Goal: Check status: Check status

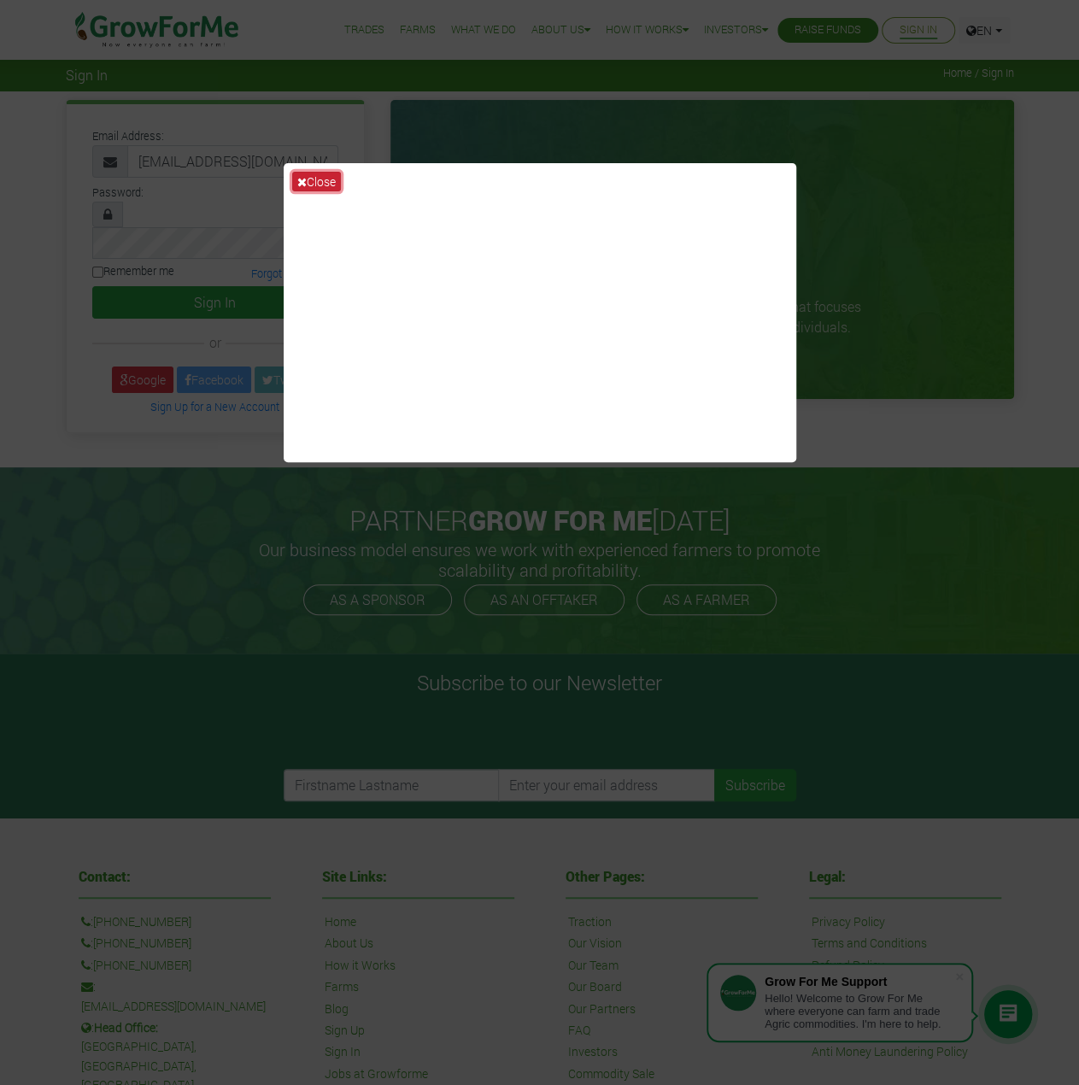
click at [304, 177] on icon at bounding box center [301, 182] width 9 height 12
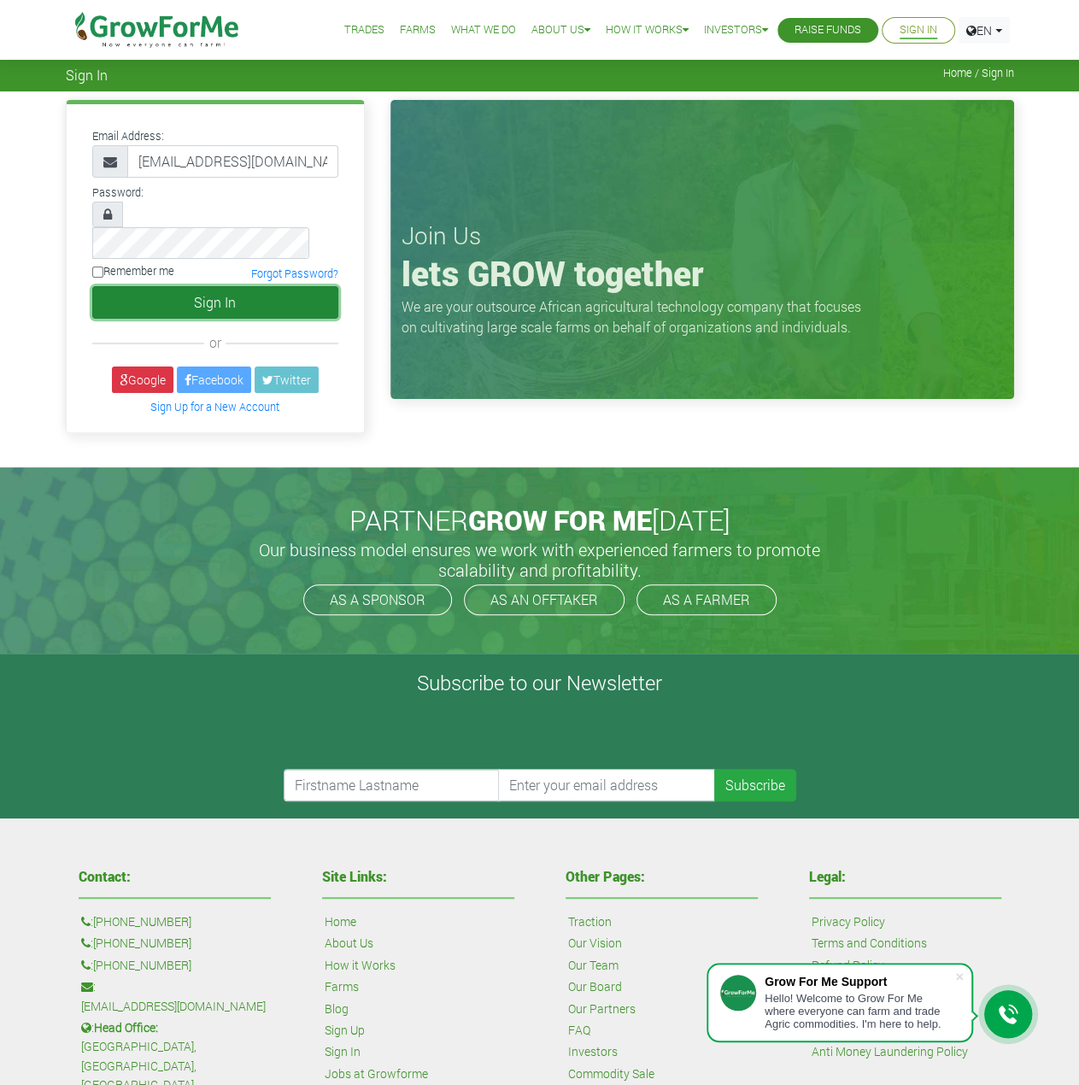
click at [214, 286] on button "Sign In" at bounding box center [215, 302] width 246 height 32
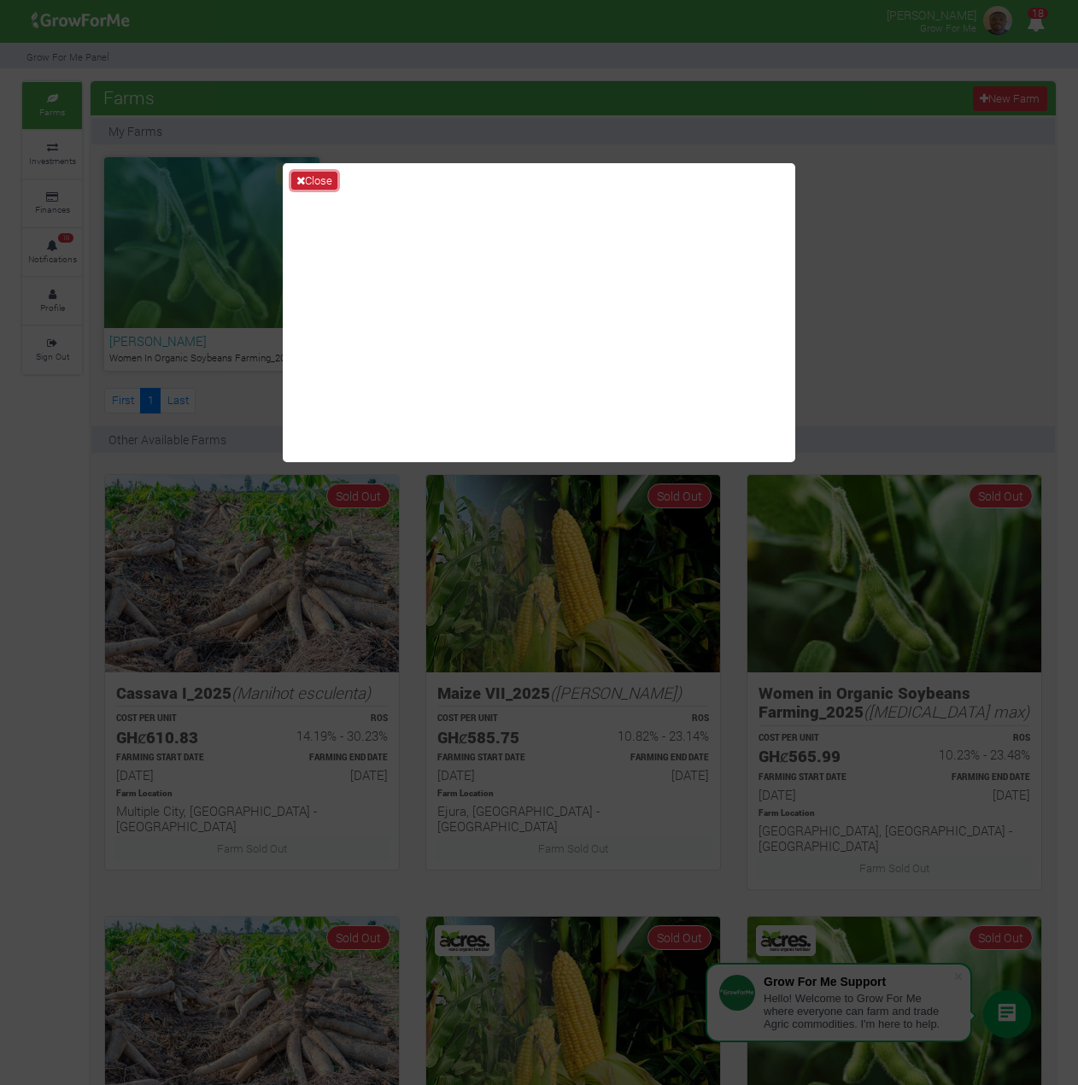
click at [303, 179] on icon at bounding box center [300, 180] width 9 height 11
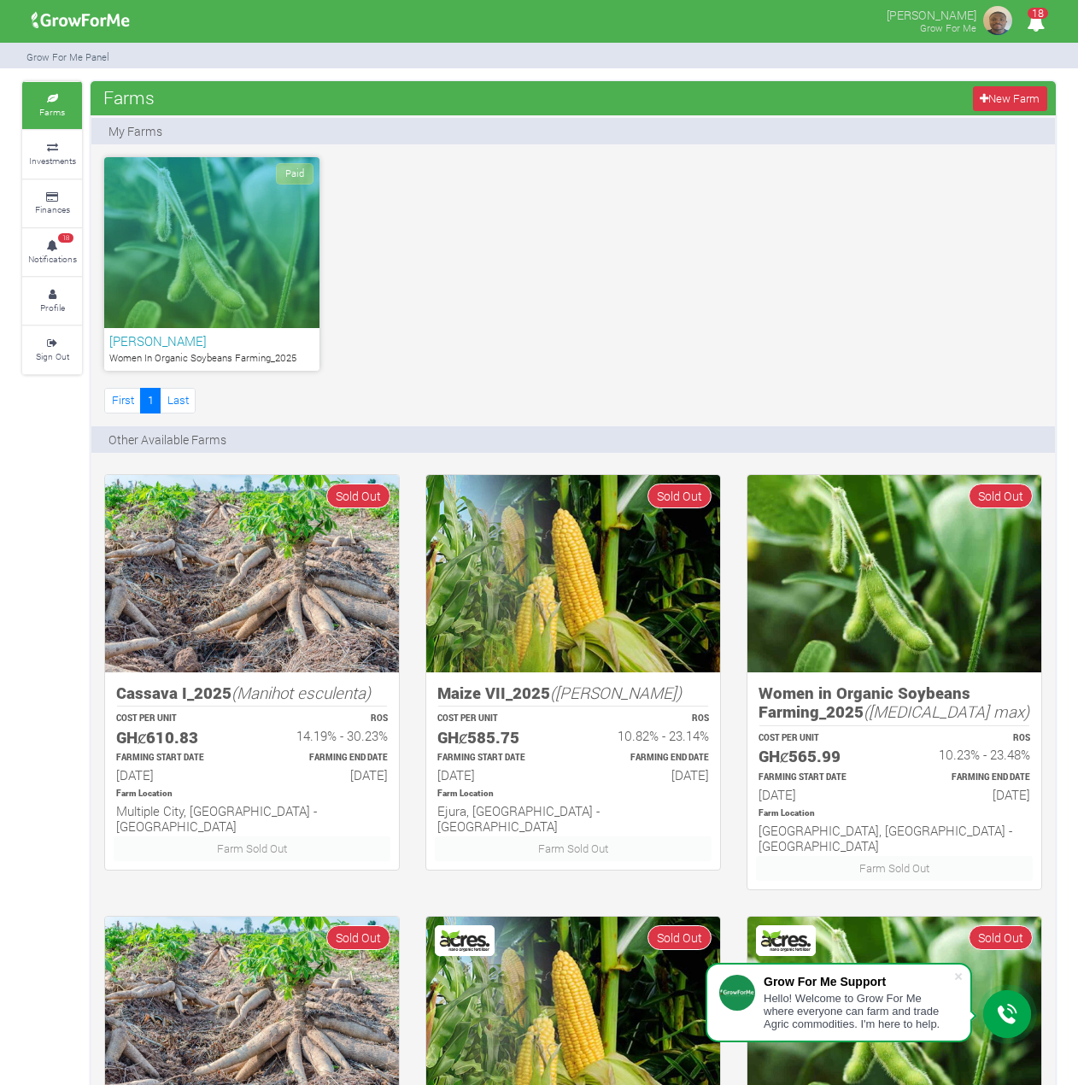
click at [236, 319] on div "Paid" at bounding box center [211, 242] width 215 height 171
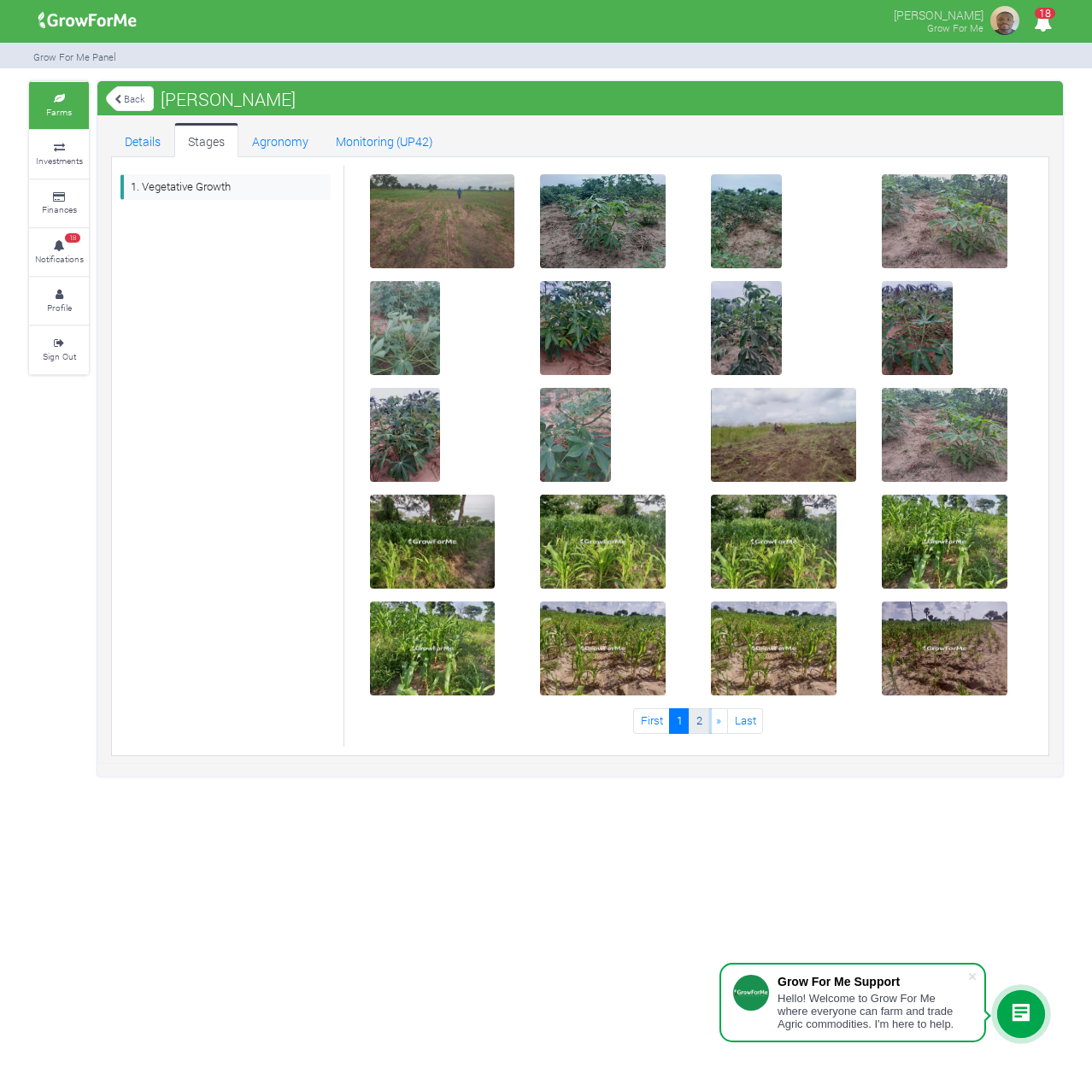
click at [700, 723] on link "2" at bounding box center [698, 720] width 21 height 25
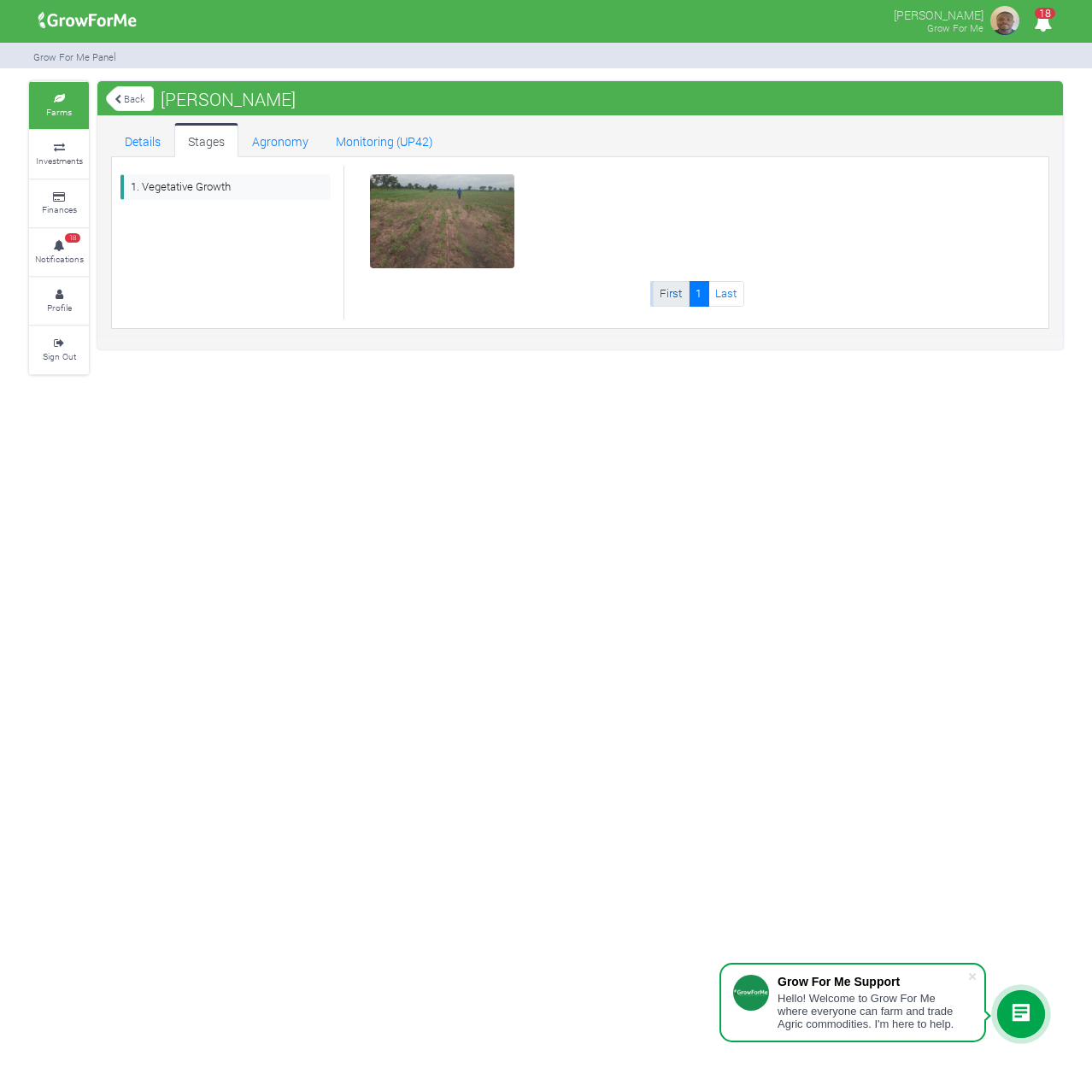
click at [668, 291] on link "First" at bounding box center [671, 293] width 37 height 25
click at [220, 139] on link "Stages" at bounding box center [206, 140] width 64 height 34
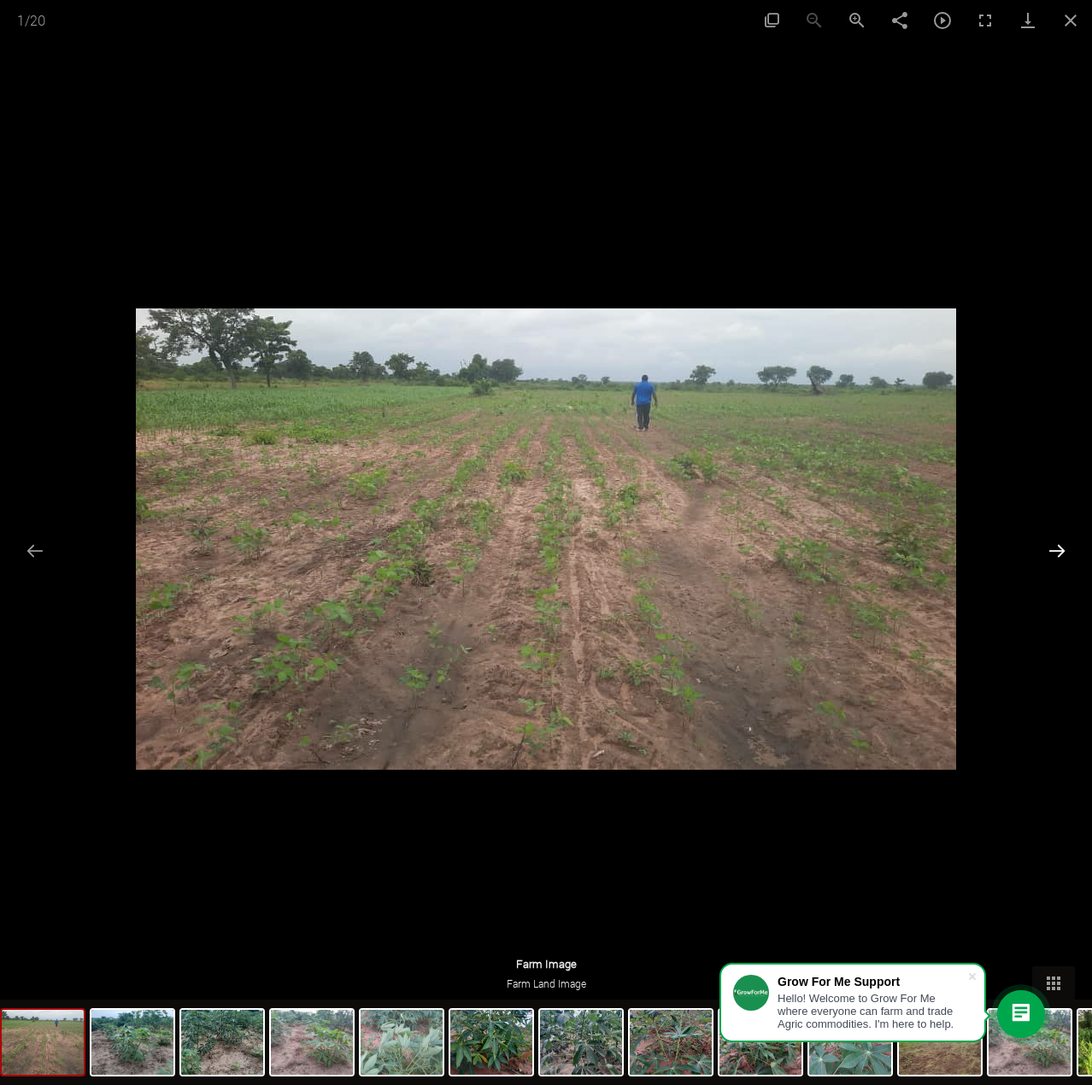
click at [1057, 553] on button "Next slide" at bounding box center [1057, 550] width 36 height 33
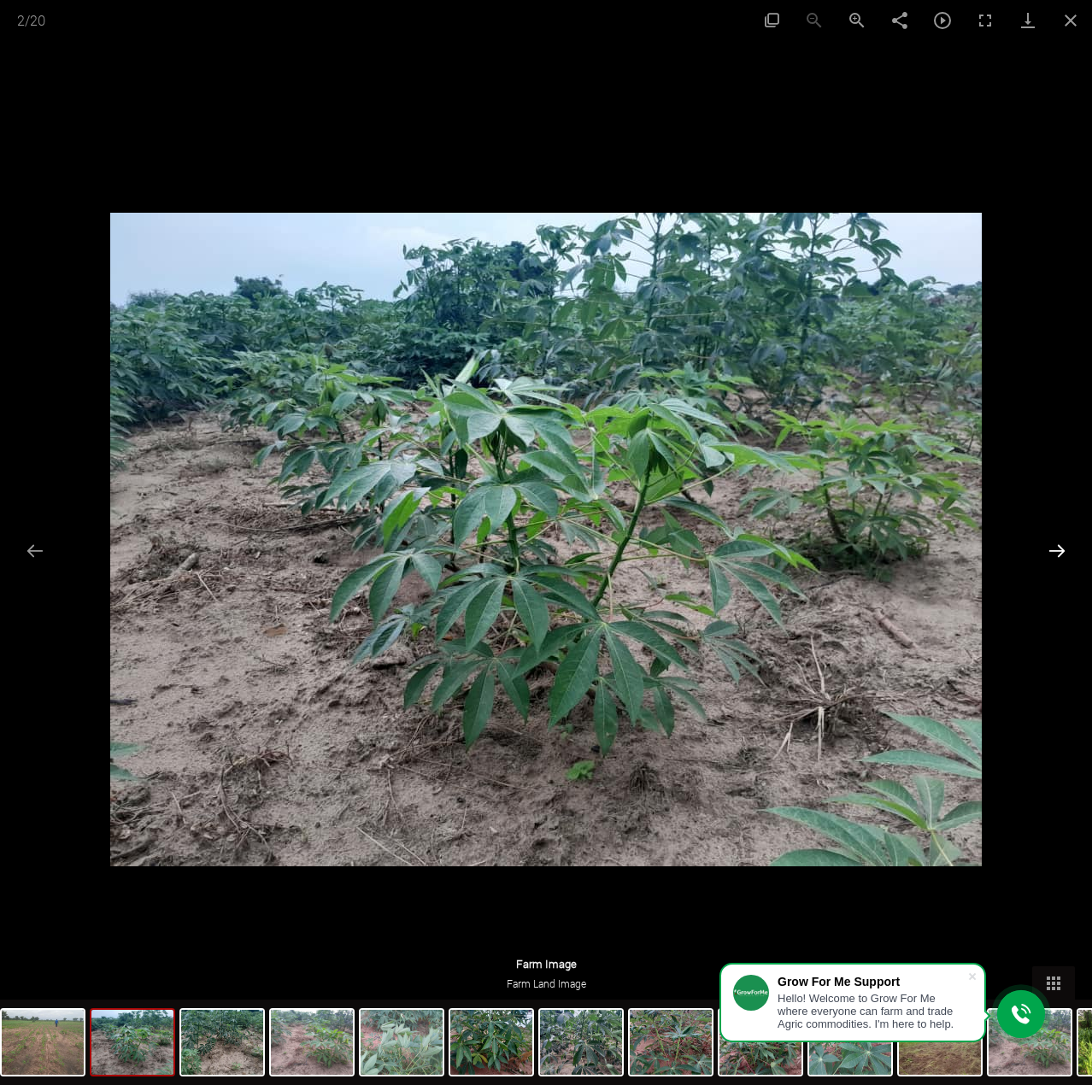
click at [1057, 553] on button "Next slide" at bounding box center [1057, 550] width 36 height 33
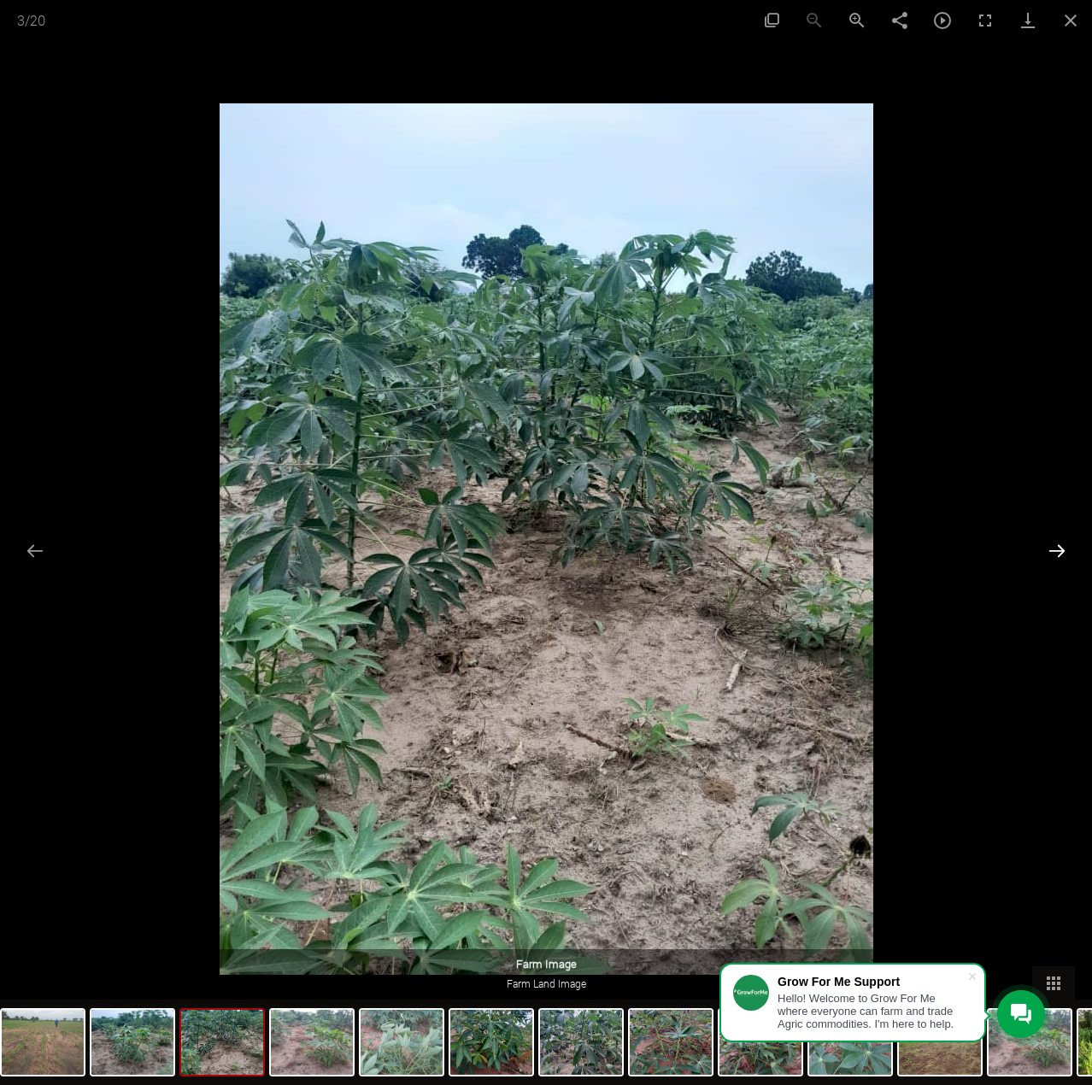
click at [1059, 549] on button "Next slide" at bounding box center [1057, 550] width 36 height 33
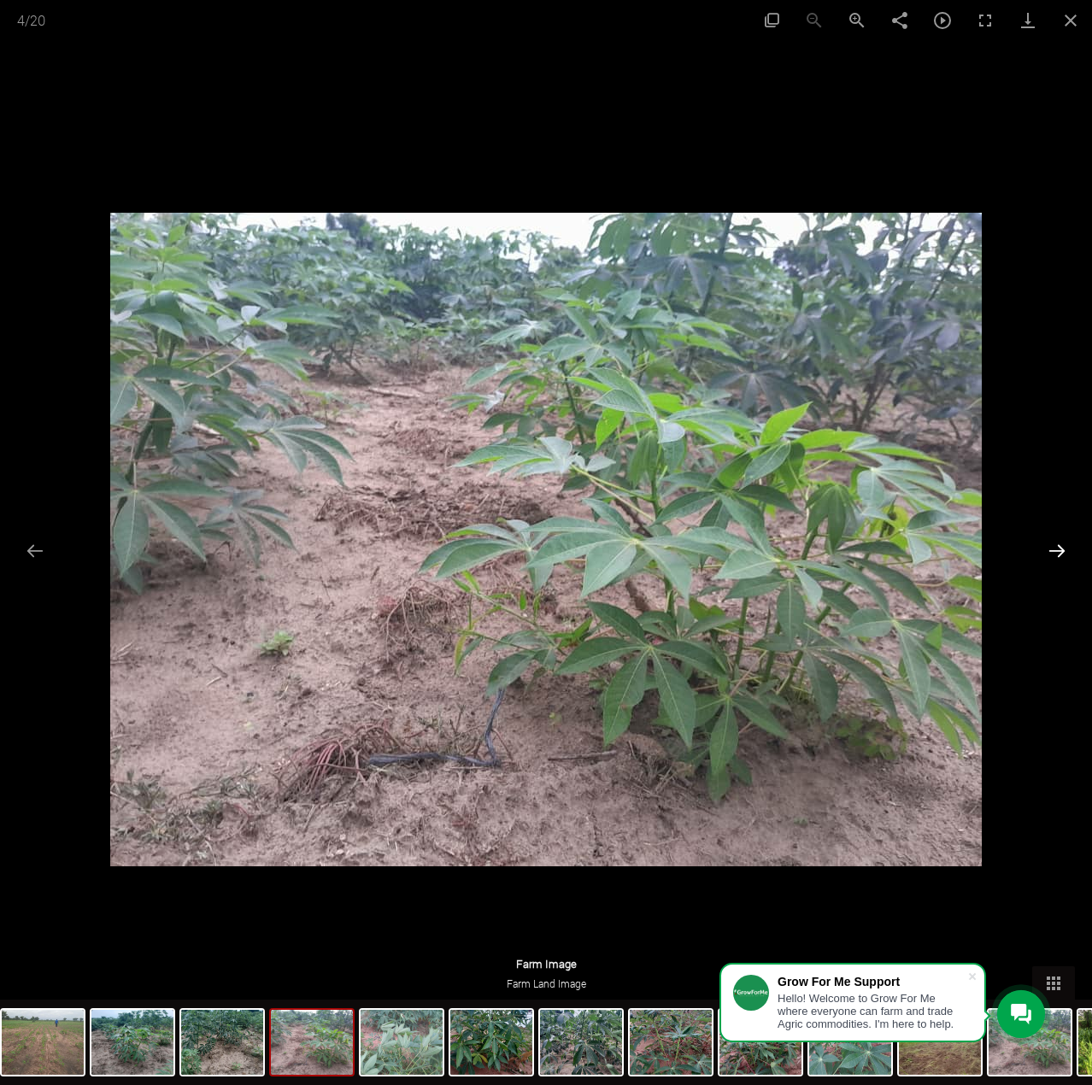
click at [1059, 549] on button "Next slide" at bounding box center [1057, 550] width 36 height 33
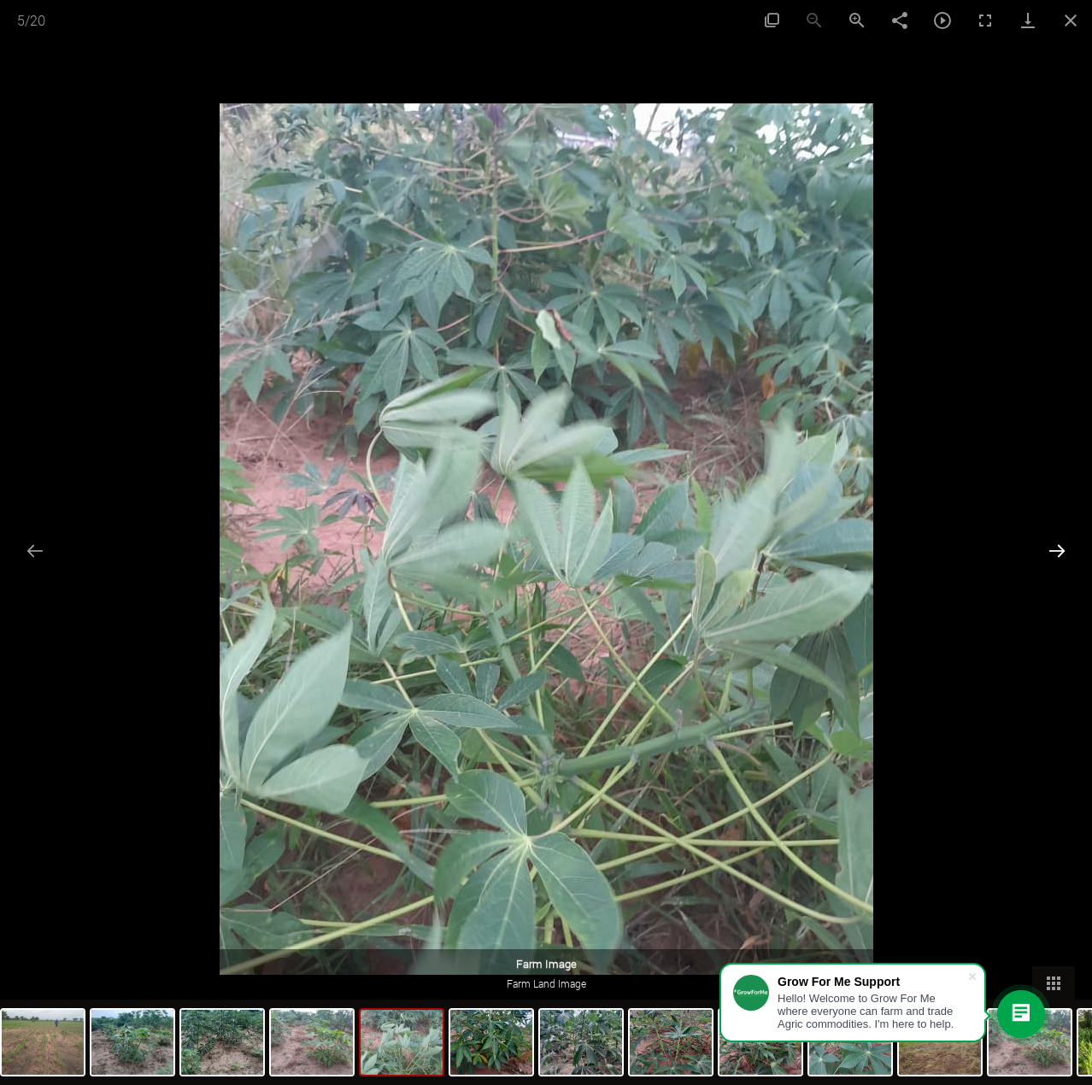
click at [1059, 549] on button "Next slide" at bounding box center [1057, 550] width 36 height 33
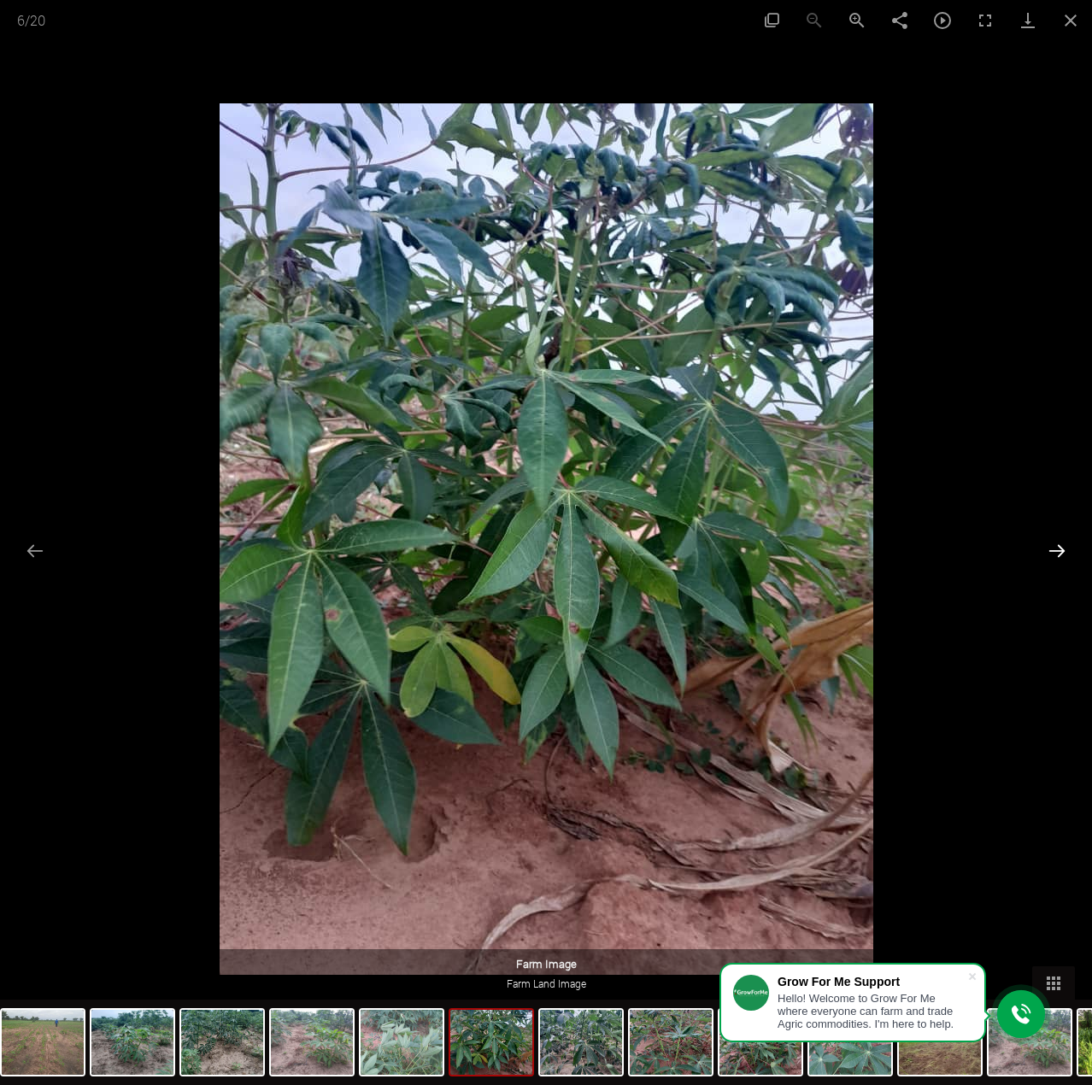
click at [1061, 548] on button "Next slide" at bounding box center [1057, 550] width 36 height 33
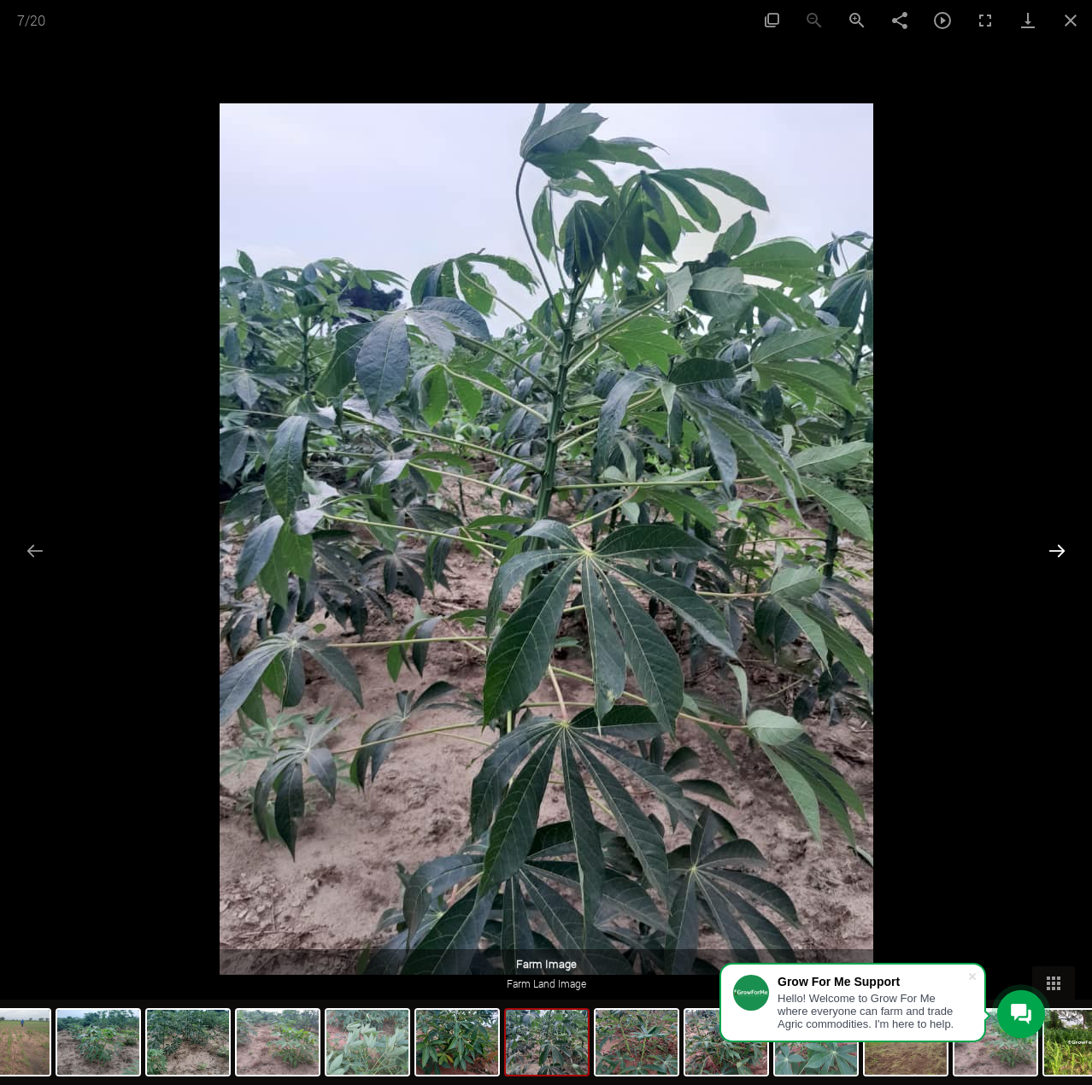
click at [1061, 548] on button "Next slide" at bounding box center [1057, 550] width 36 height 33
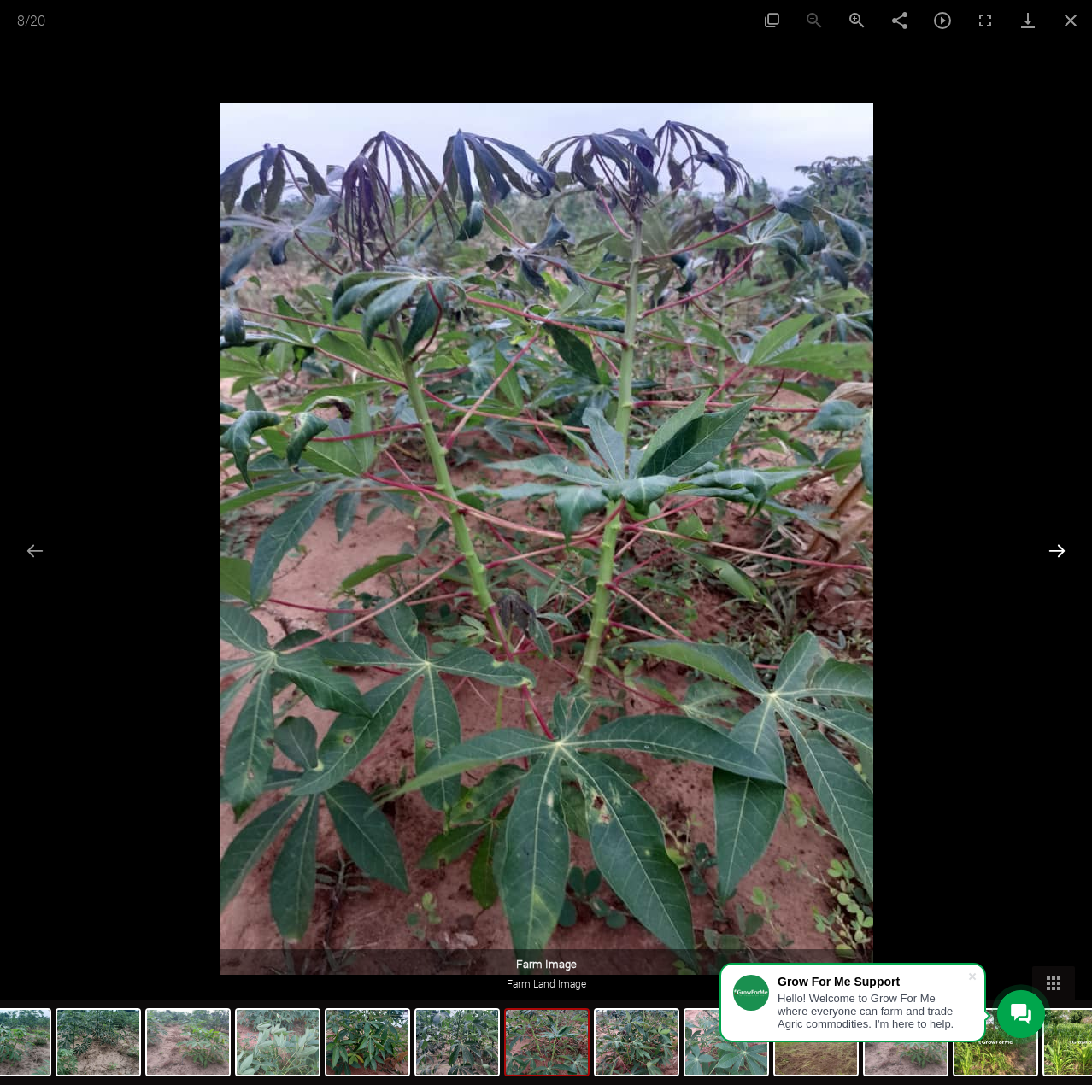
click at [1061, 548] on button "Next slide" at bounding box center [1057, 550] width 36 height 33
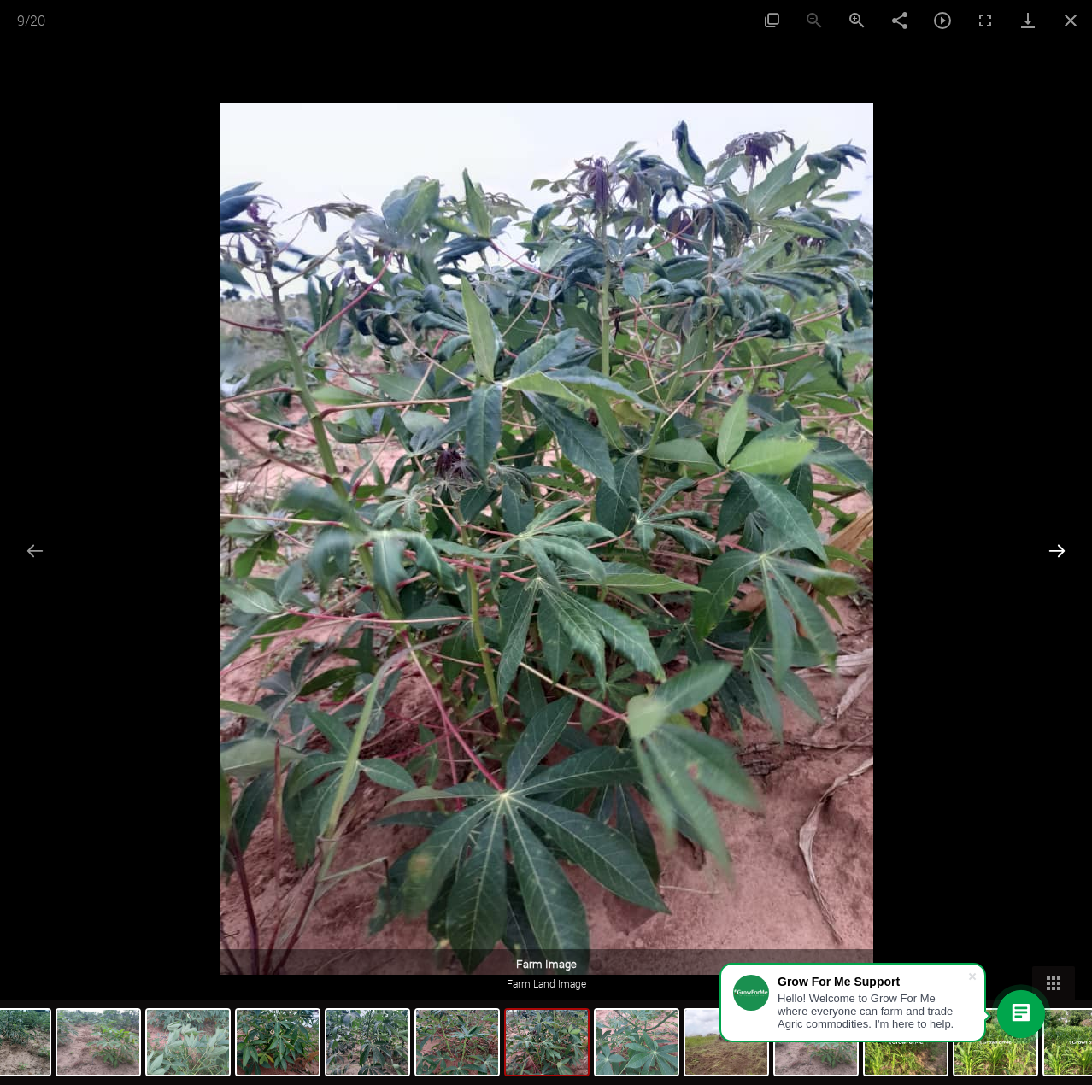
click at [1063, 548] on button "Next slide" at bounding box center [1057, 550] width 36 height 33
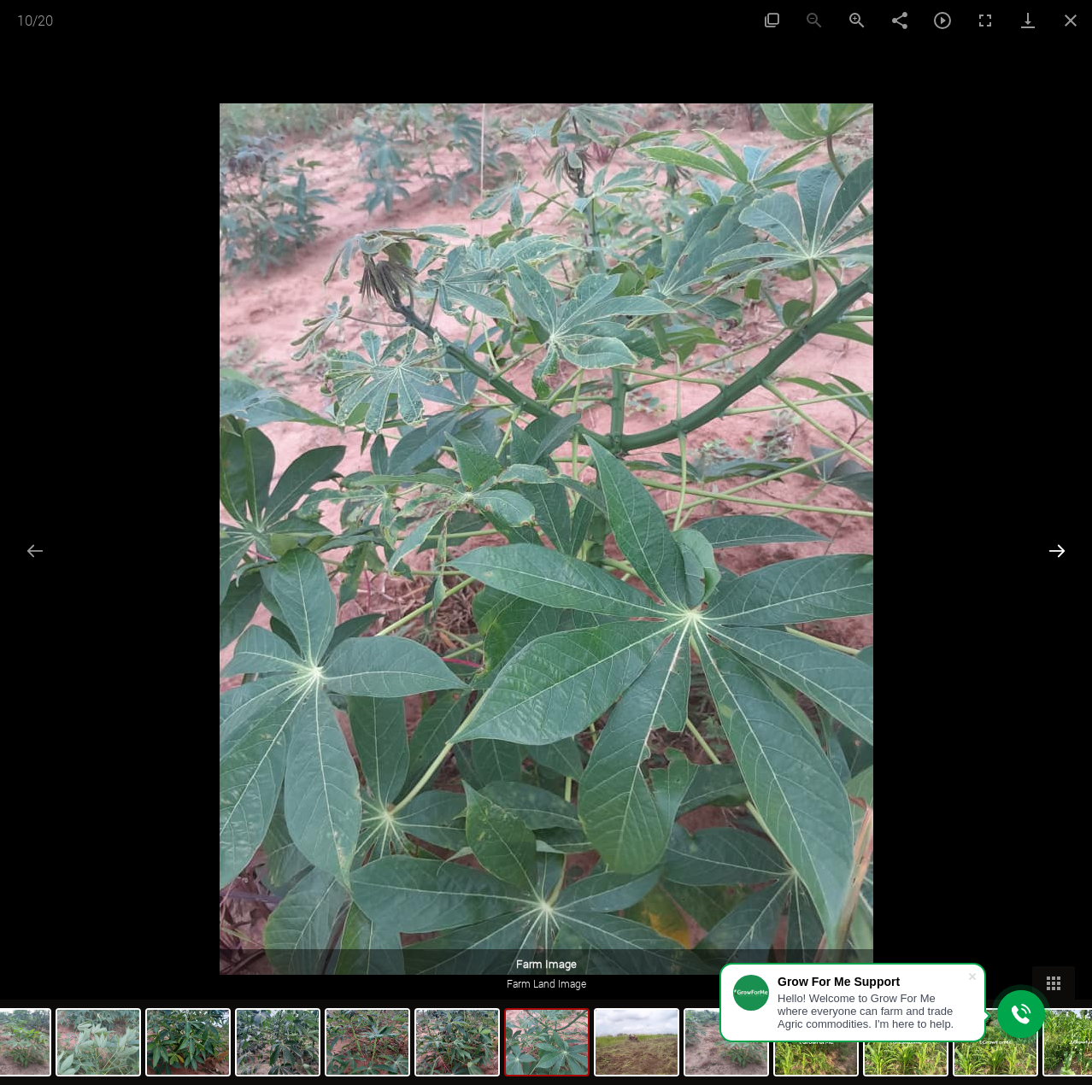
click at [1063, 548] on button "Next slide" at bounding box center [1057, 550] width 36 height 33
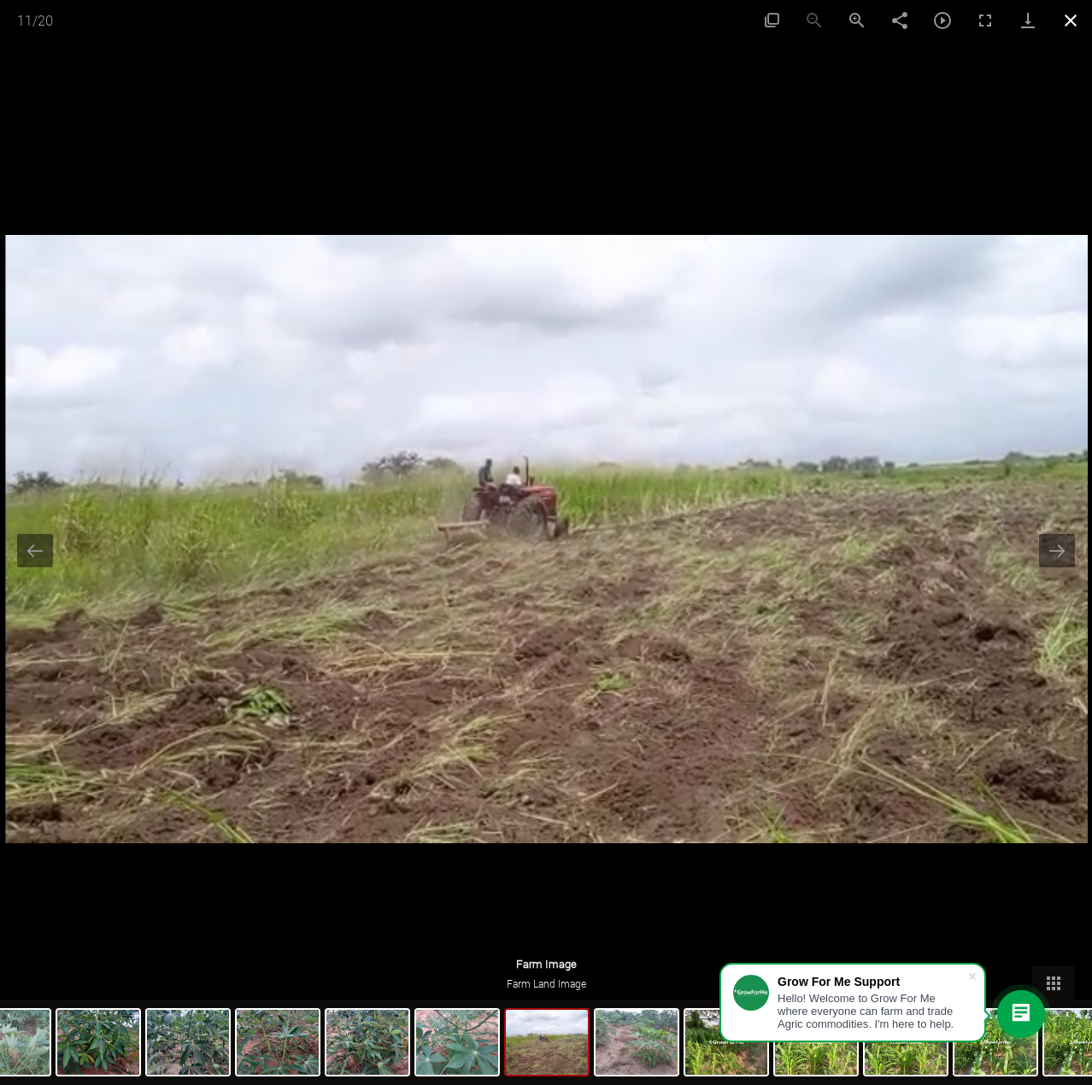
click at [1069, 22] on button "Close gallery" at bounding box center [1070, 20] width 43 height 40
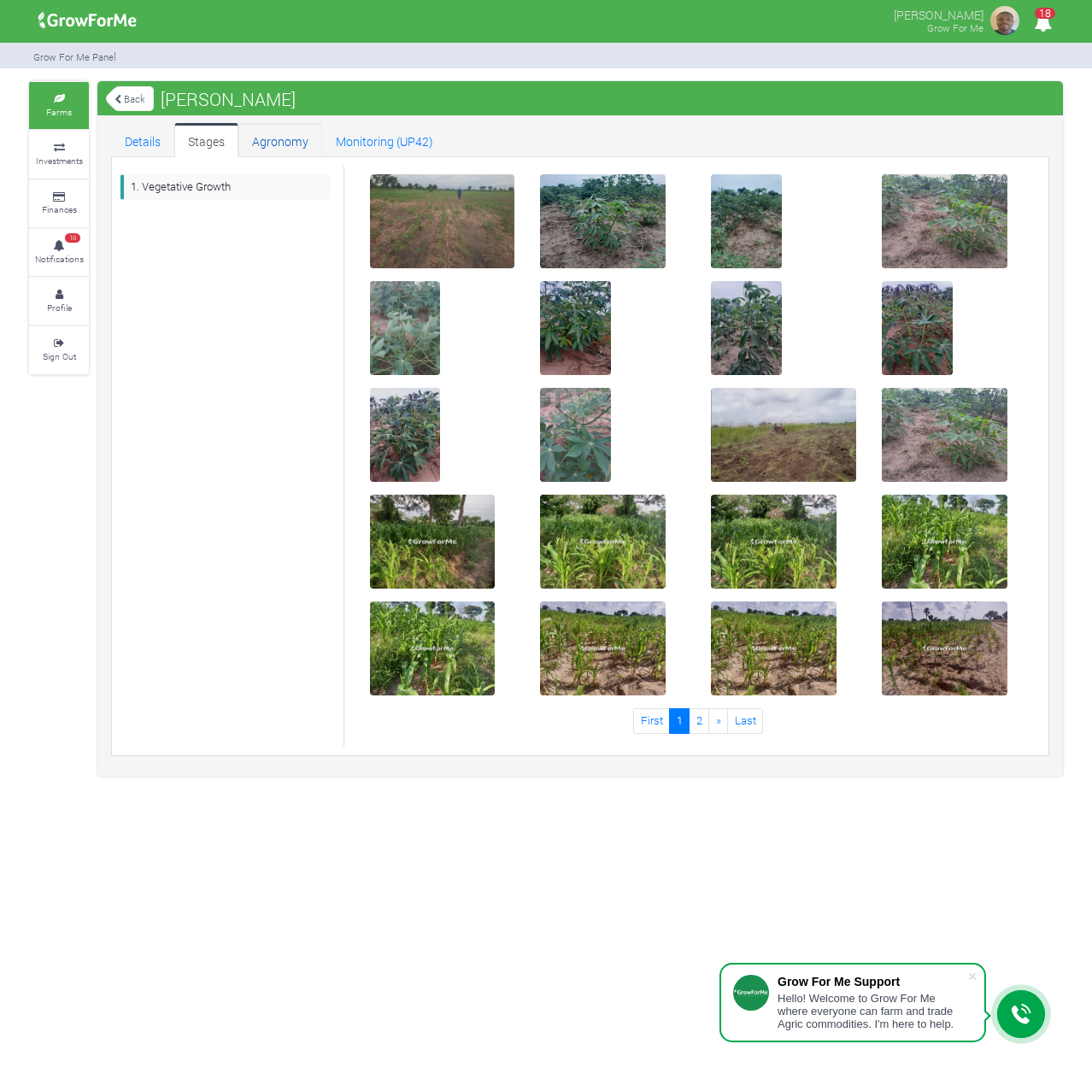
click at [282, 143] on link "Agronomy" at bounding box center [280, 140] width 84 height 34
click at [378, 134] on link "Monitoring (UP42)" at bounding box center [384, 140] width 125 height 34
click at [143, 136] on link "Details" at bounding box center [142, 140] width 63 height 34
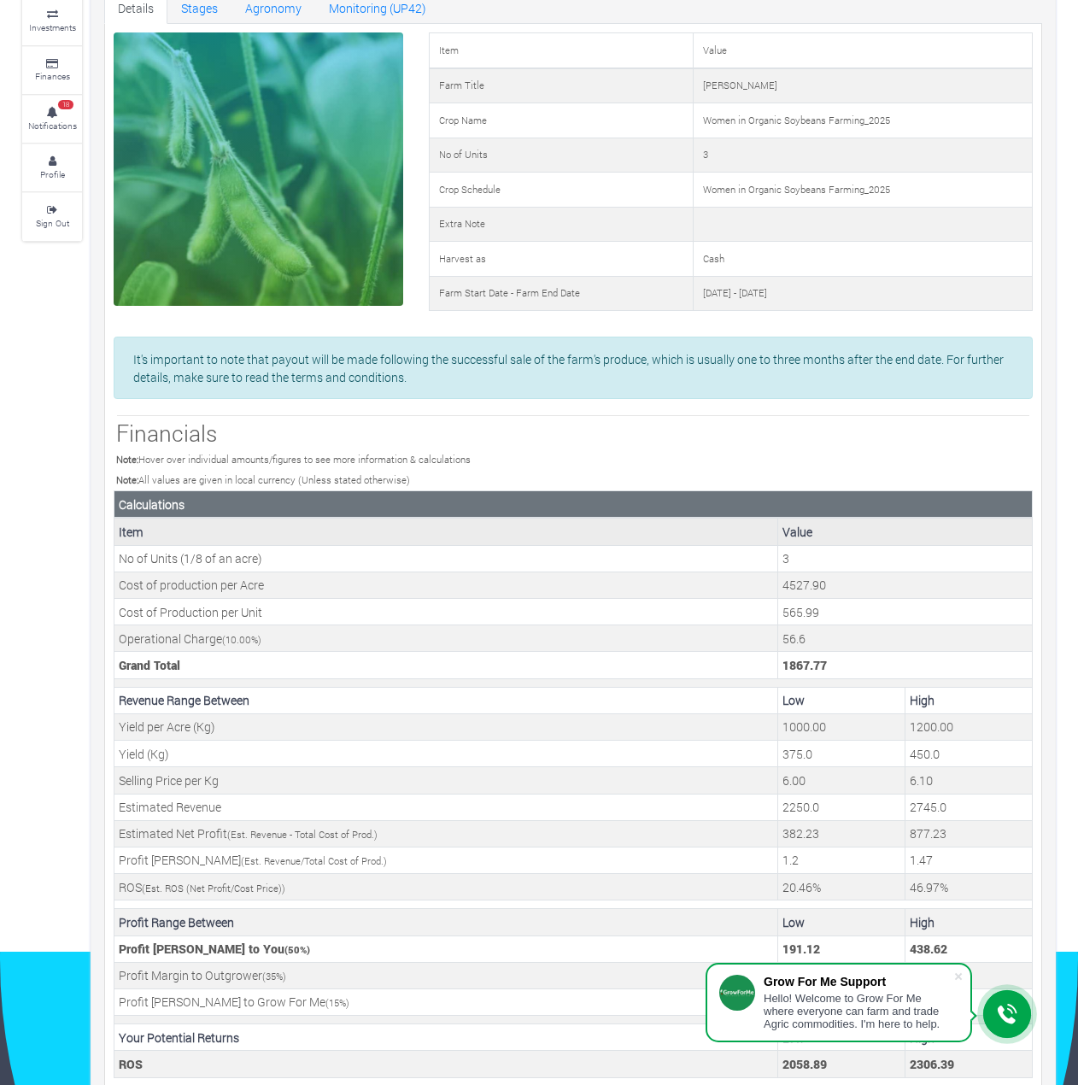
scroll to position [144, 0]
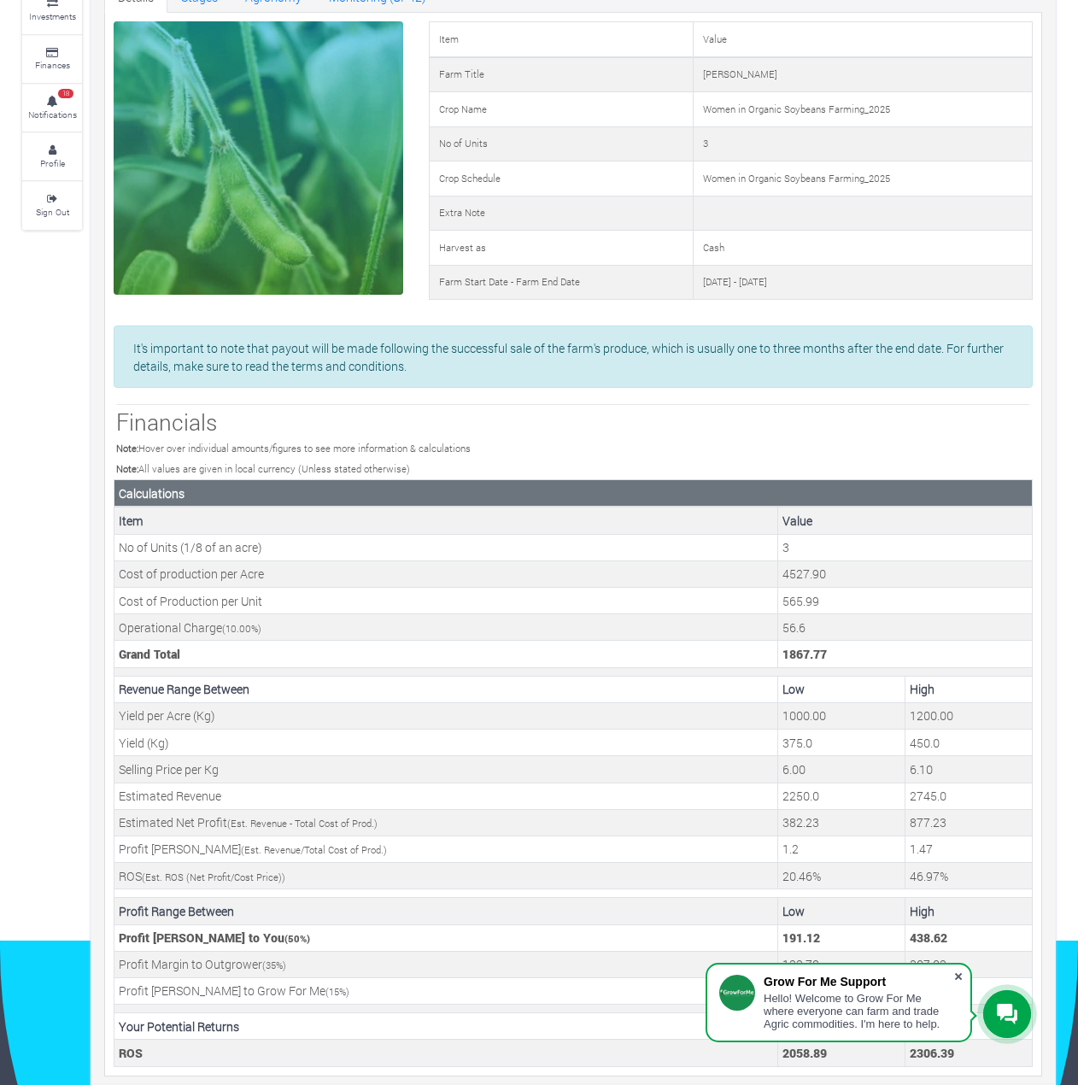
click at [958, 975] on span at bounding box center [958, 976] width 17 height 17
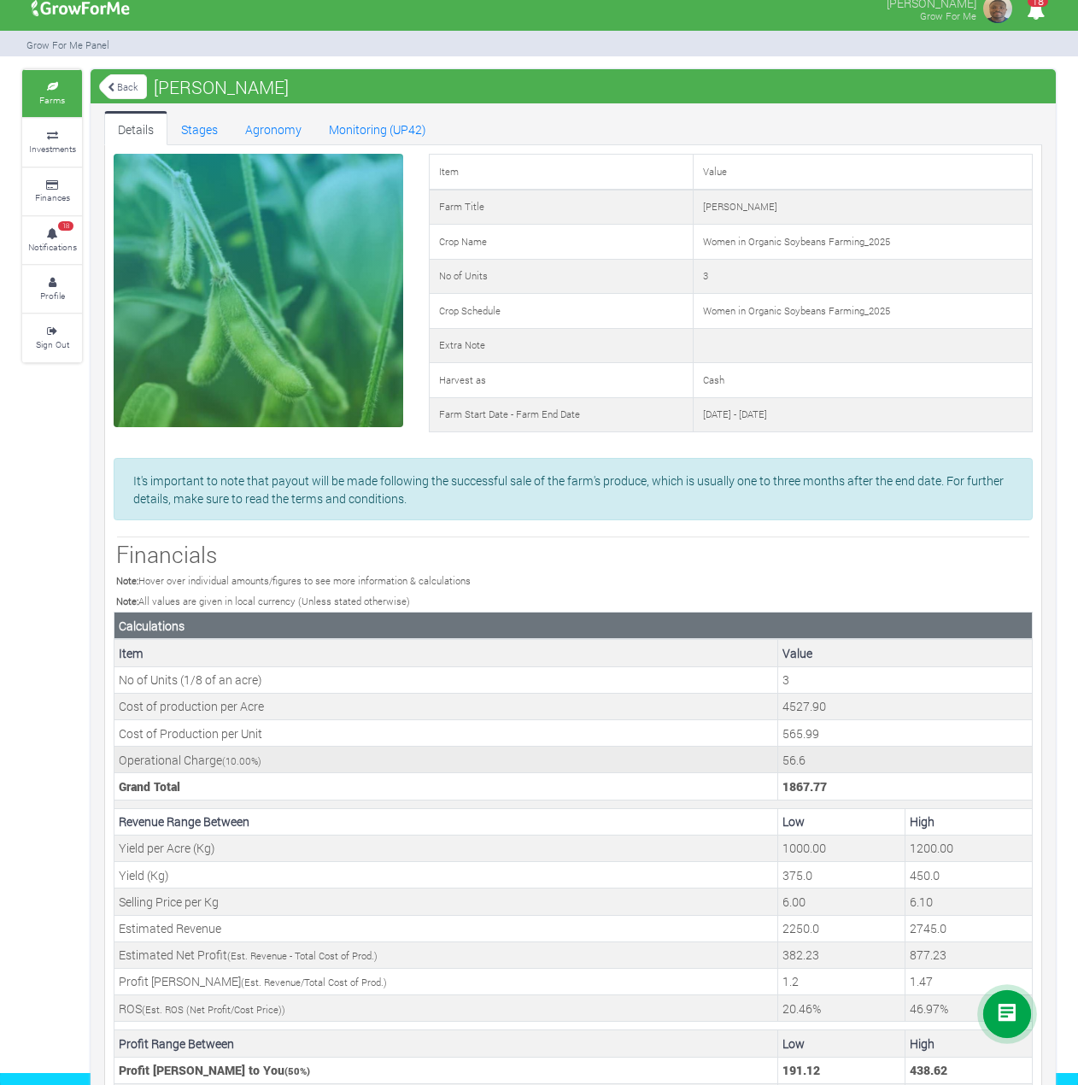
scroll to position [0, 0]
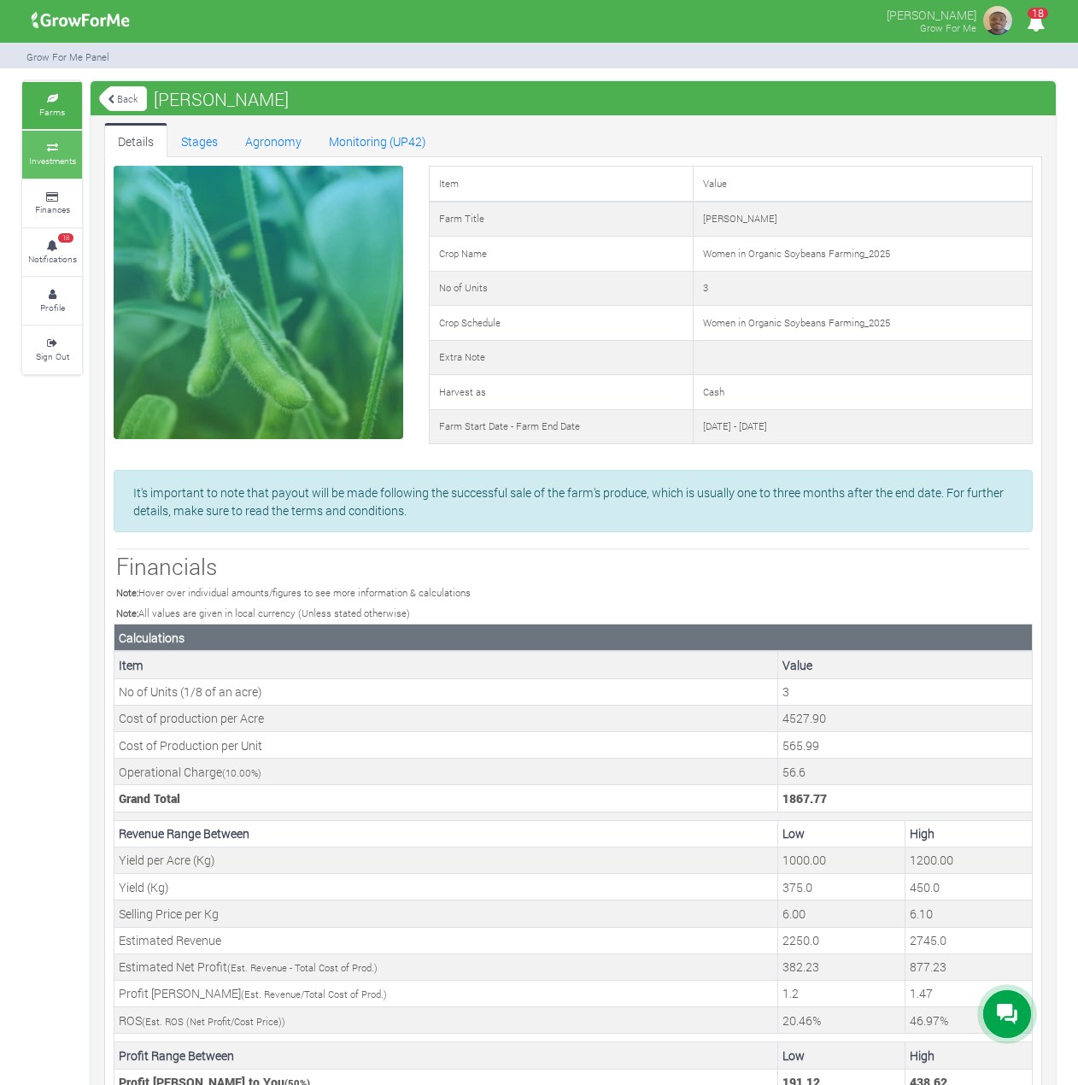
click at [69, 161] on small "Investments" at bounding box center [52, 161] width 47 height 12
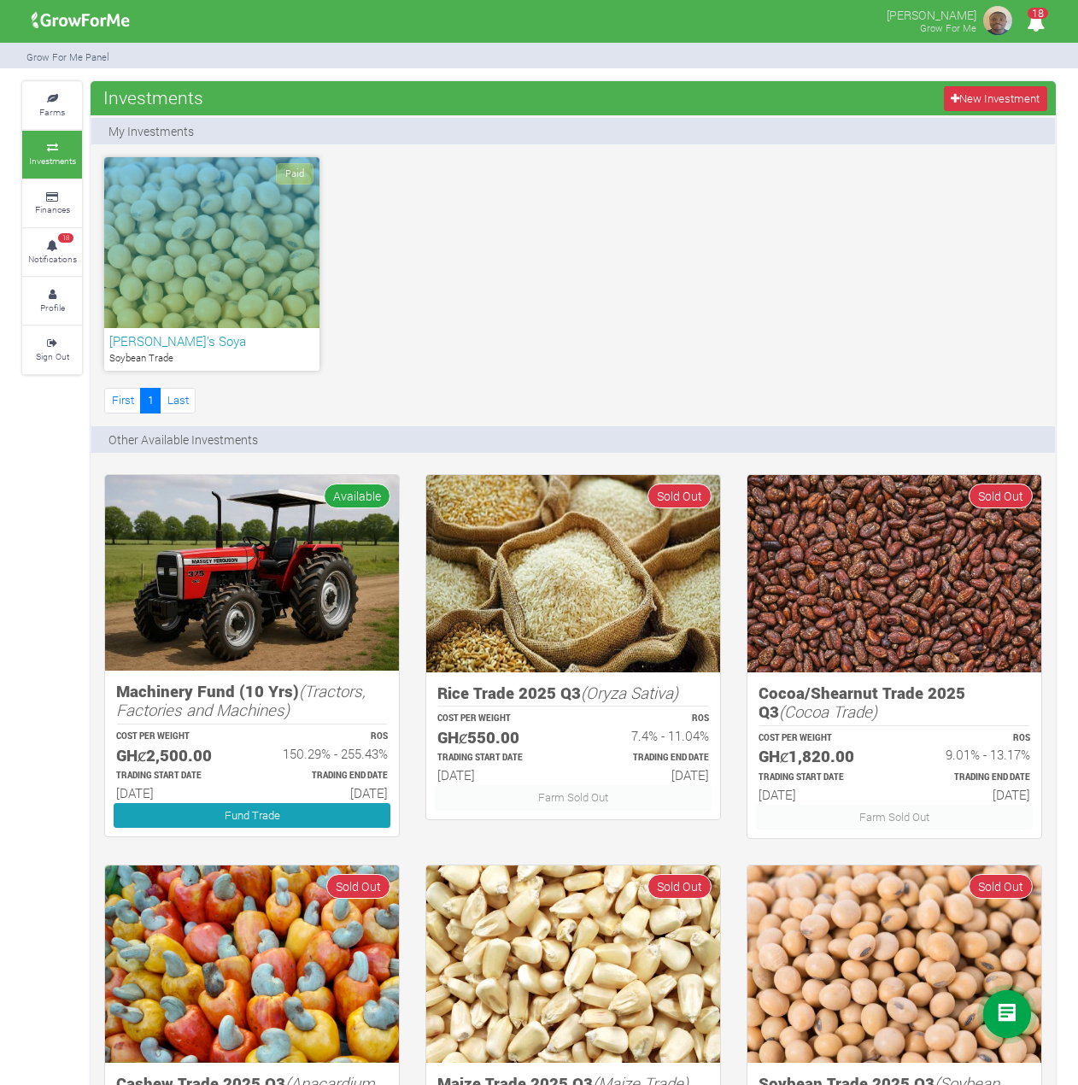
click at [257, 308] on div "Paid" at bounding box center [211, 242] width 215 height 171
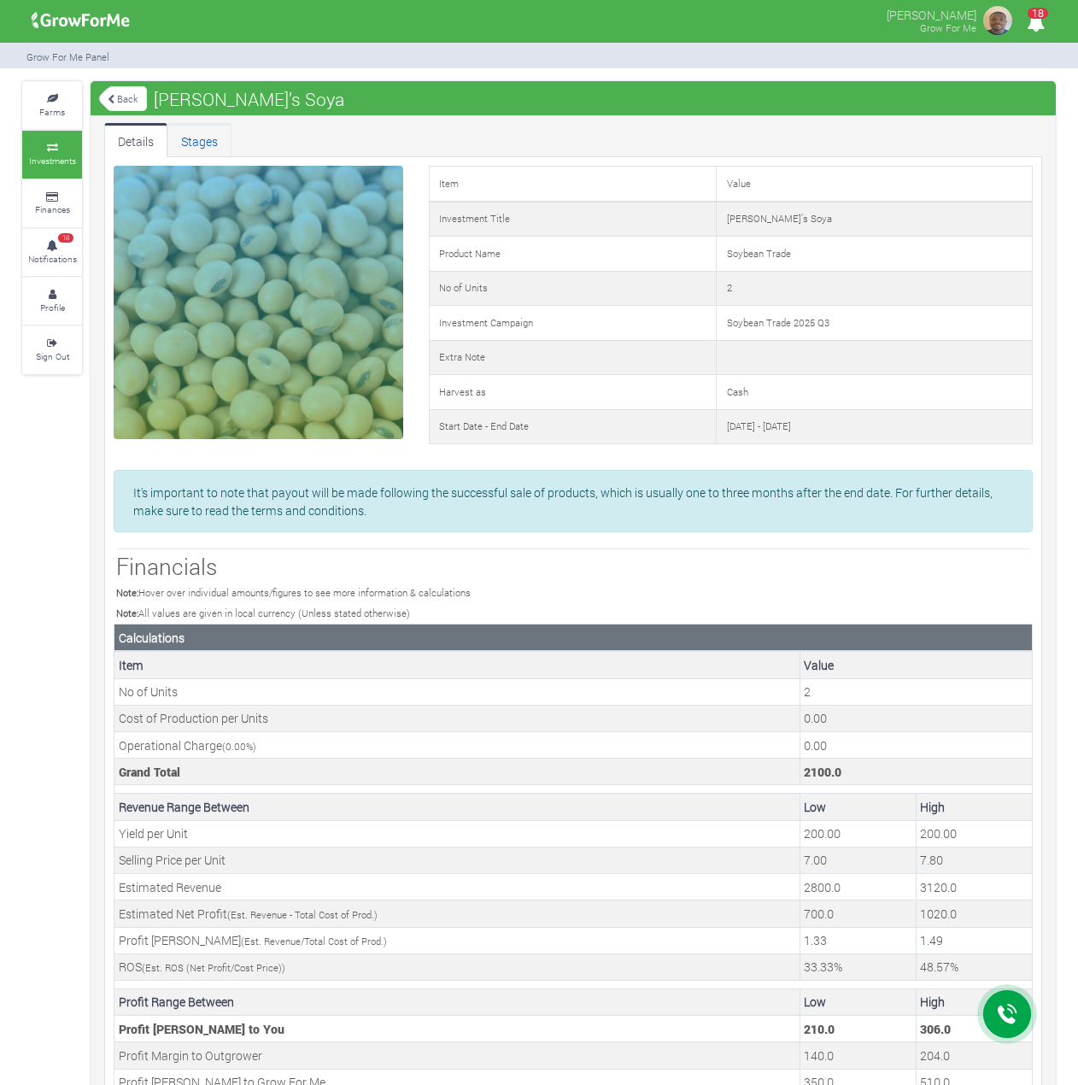
click at [196, 138] on link "Stages" at bounding box center [199, 140] width 64 height 34
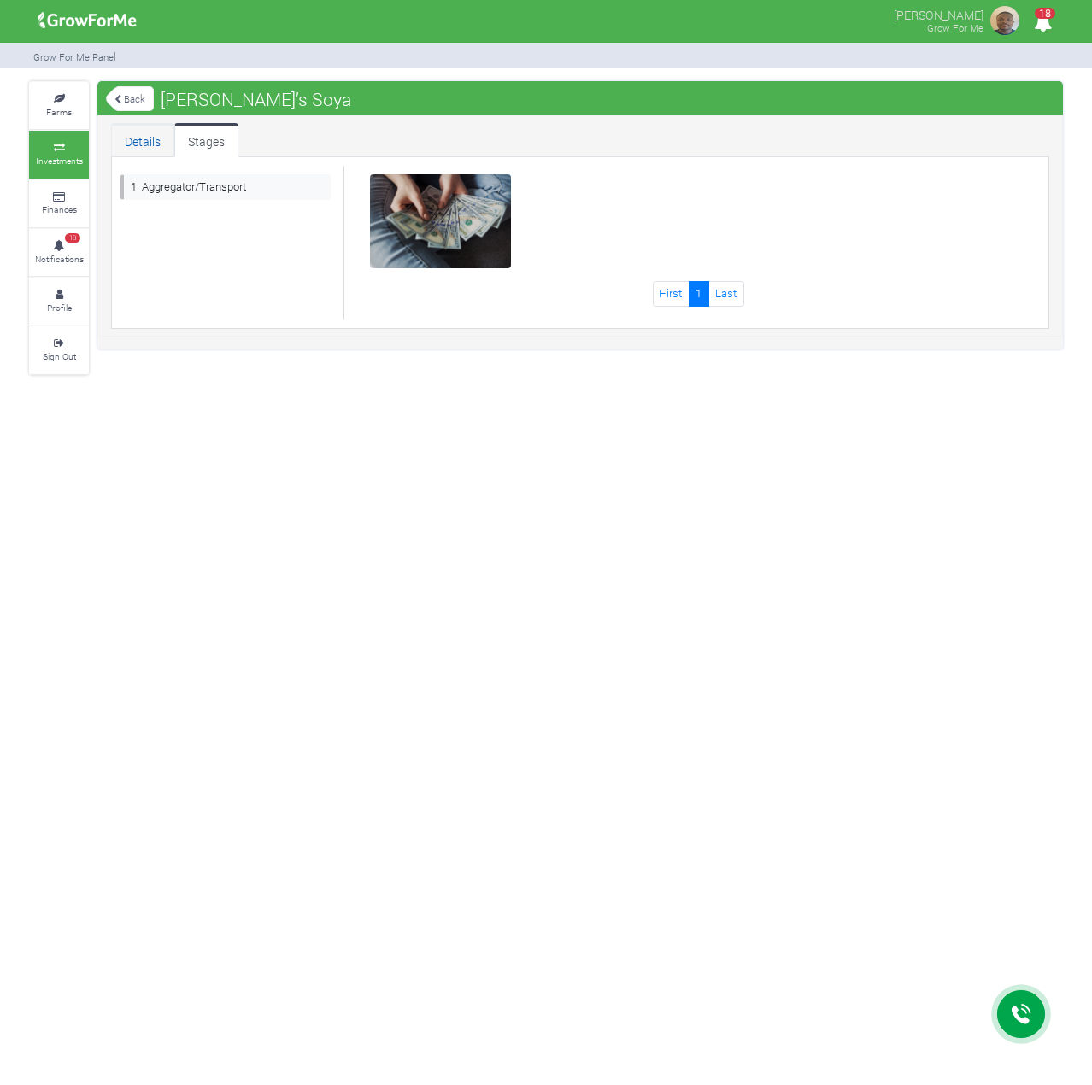
click at [146, 140] on link "Details" at bounding box center [142, 140] width 63 height 34
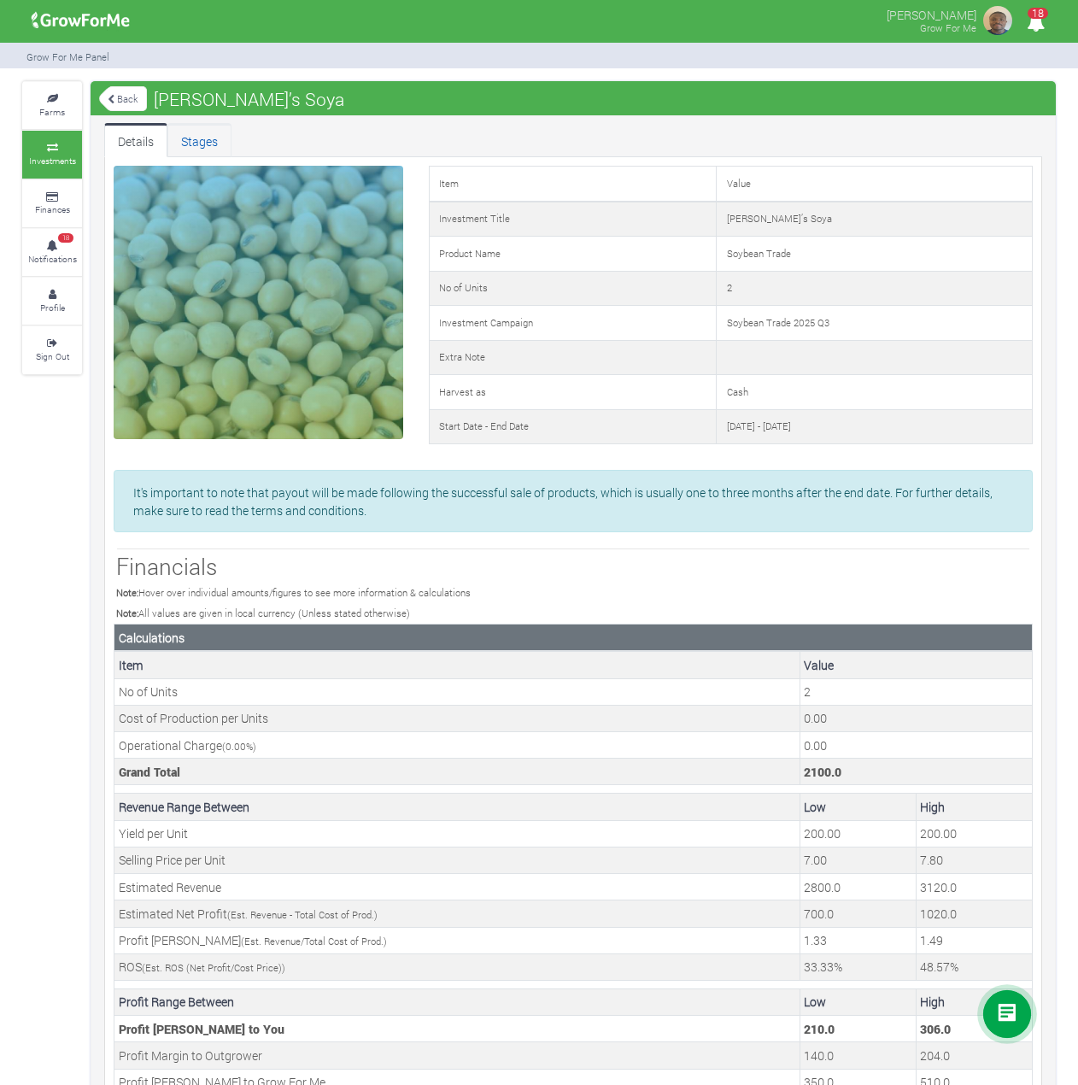
click at [207, 139] on link "Stages" at bounding box center [199, 140] width 64 height 34
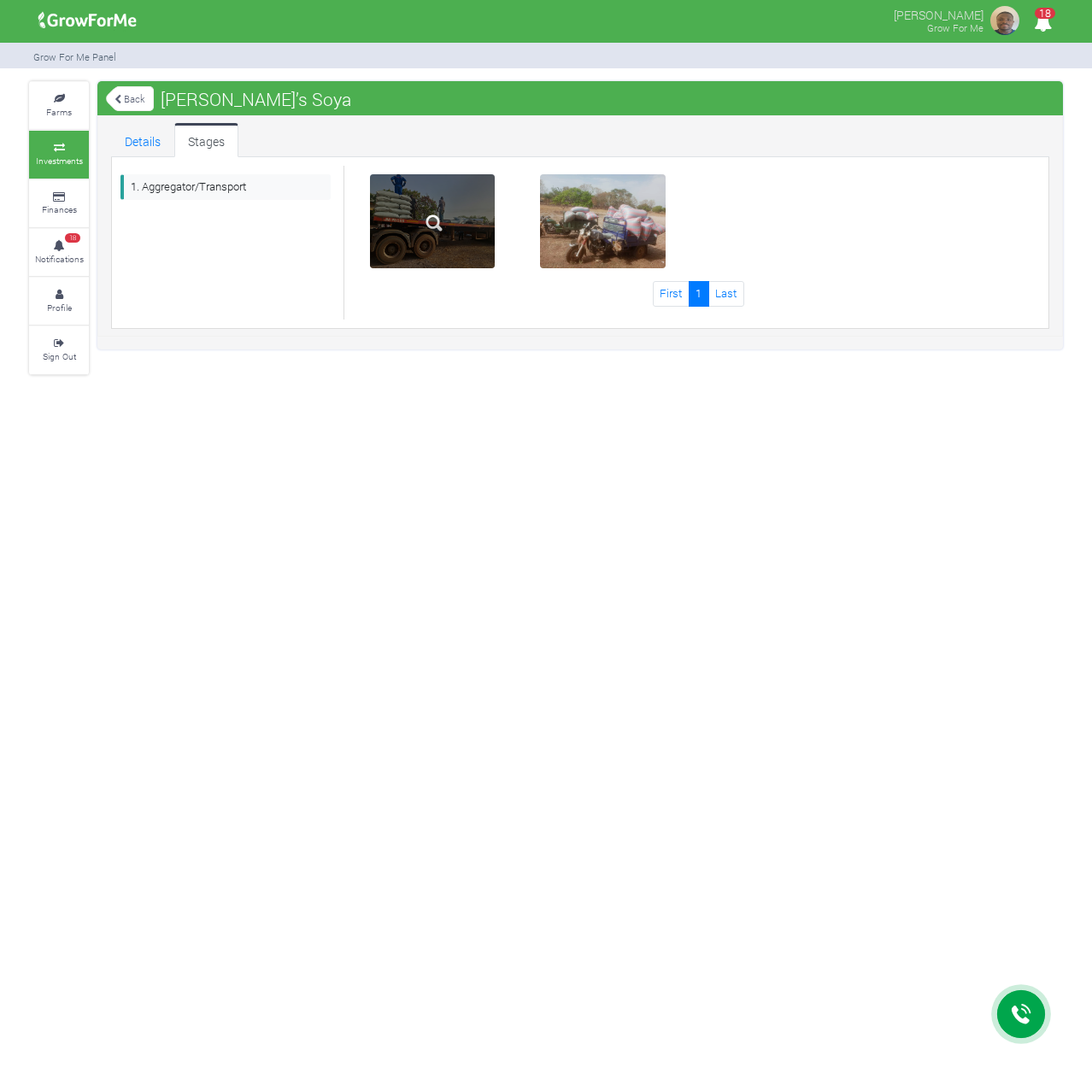
click at [470, 240] on div at bounding box center [433, 221] width 126 height 94
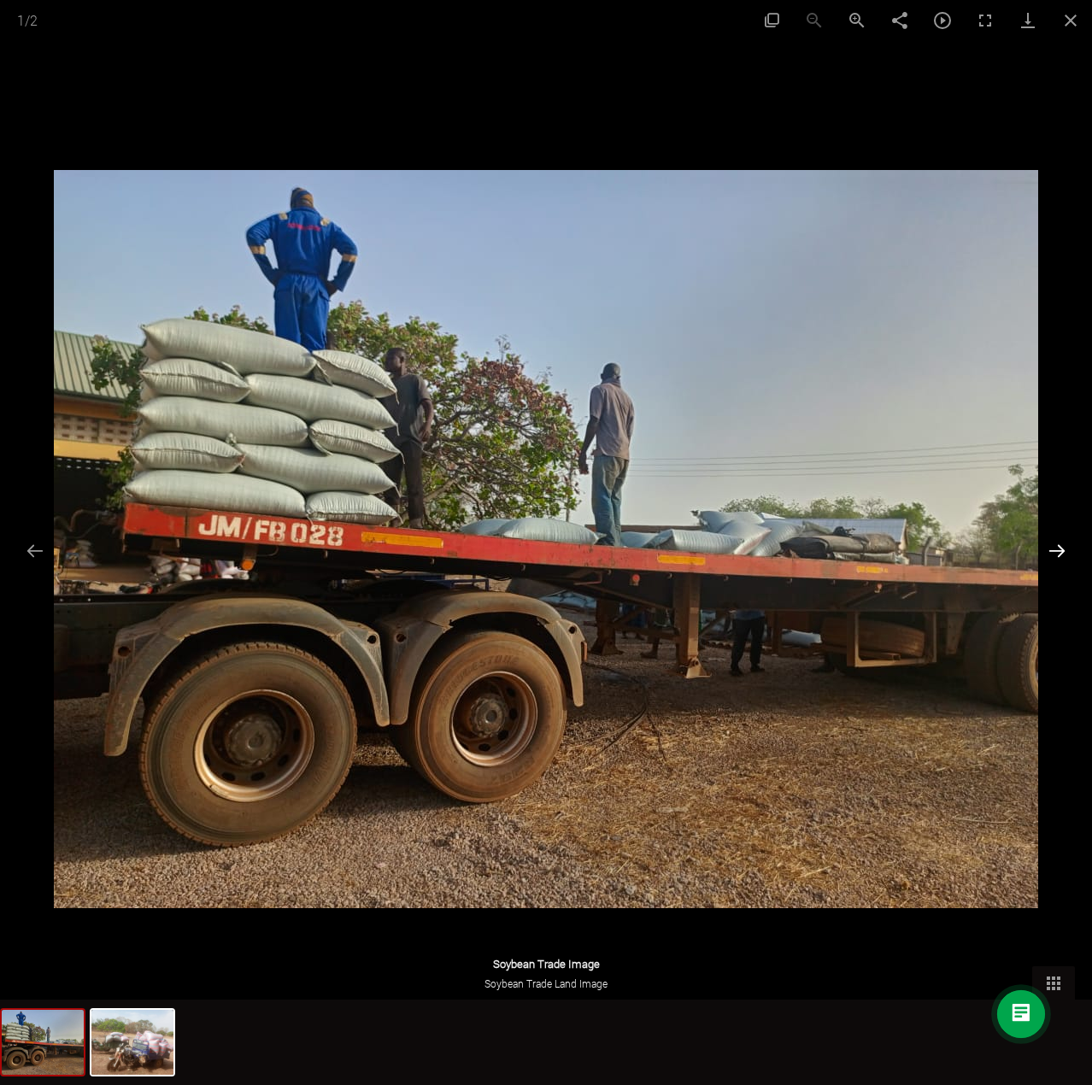
click at [1051, 554] on button "Next slide" at bounding box center [1057, 550] width 36 height 33
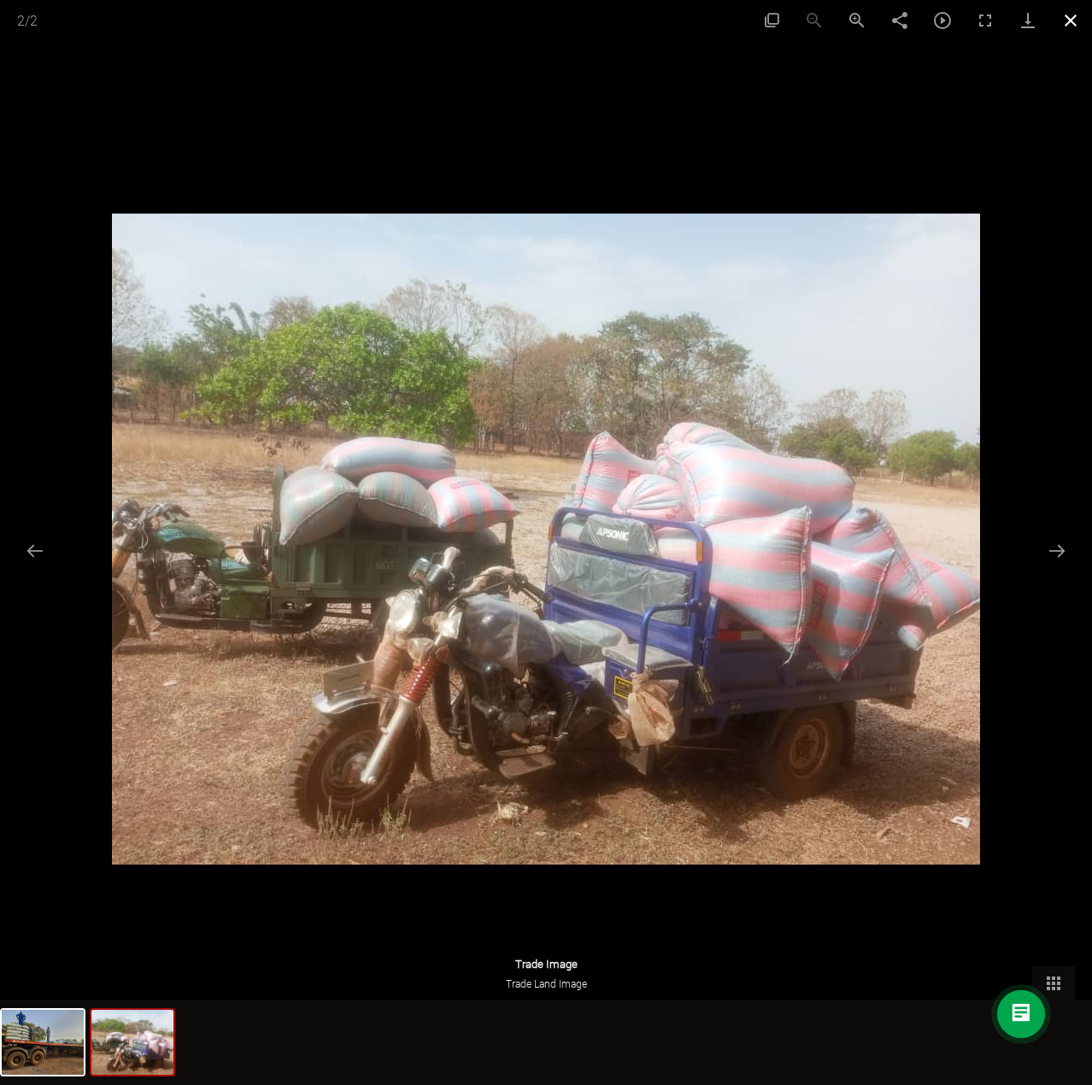
click at [1074, 18] on button "Close gallery" at bounding box center [1070, 20] width 43 height 40
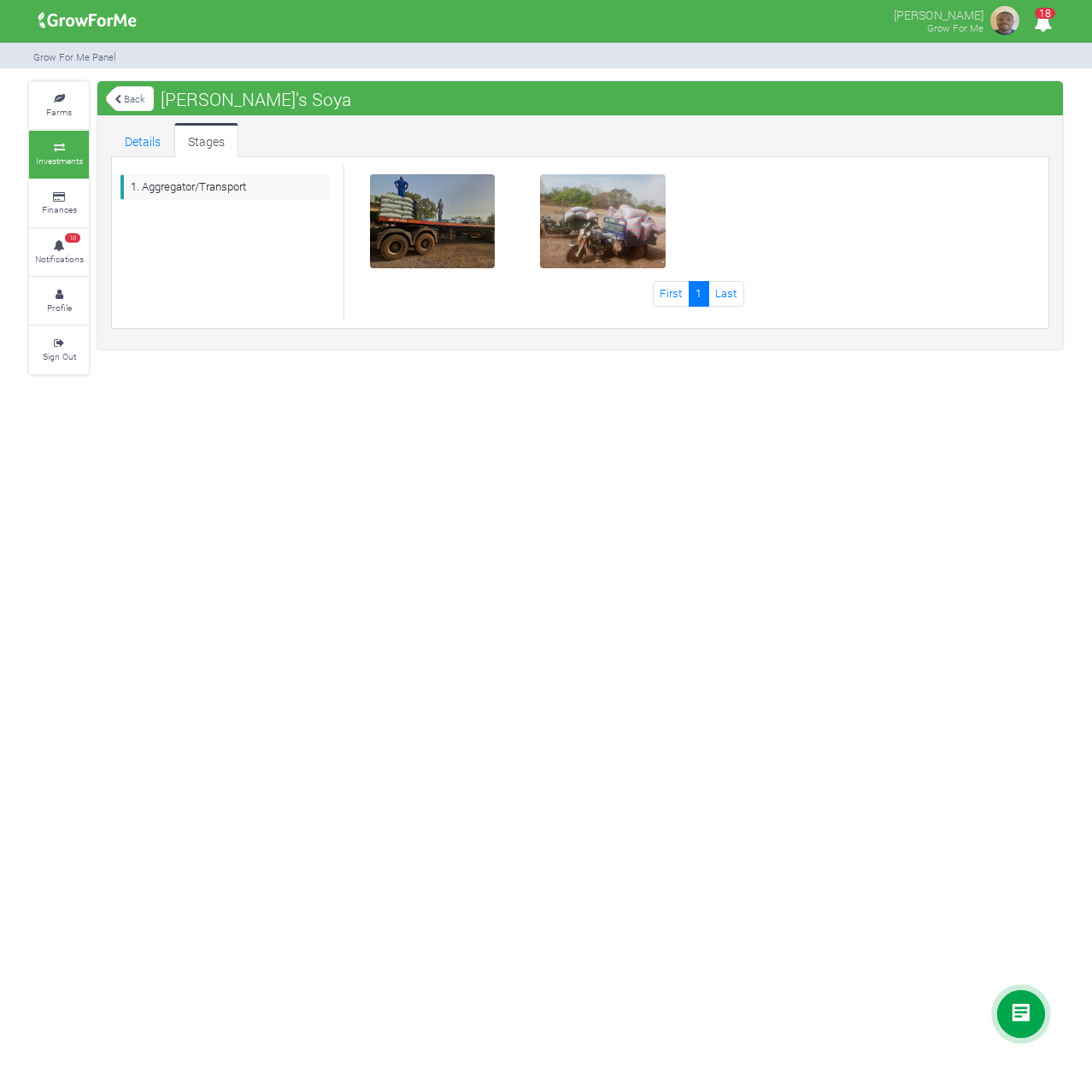
click at [125, 95] on link "Back" at bounding box center [130, 99] width 48 height 28
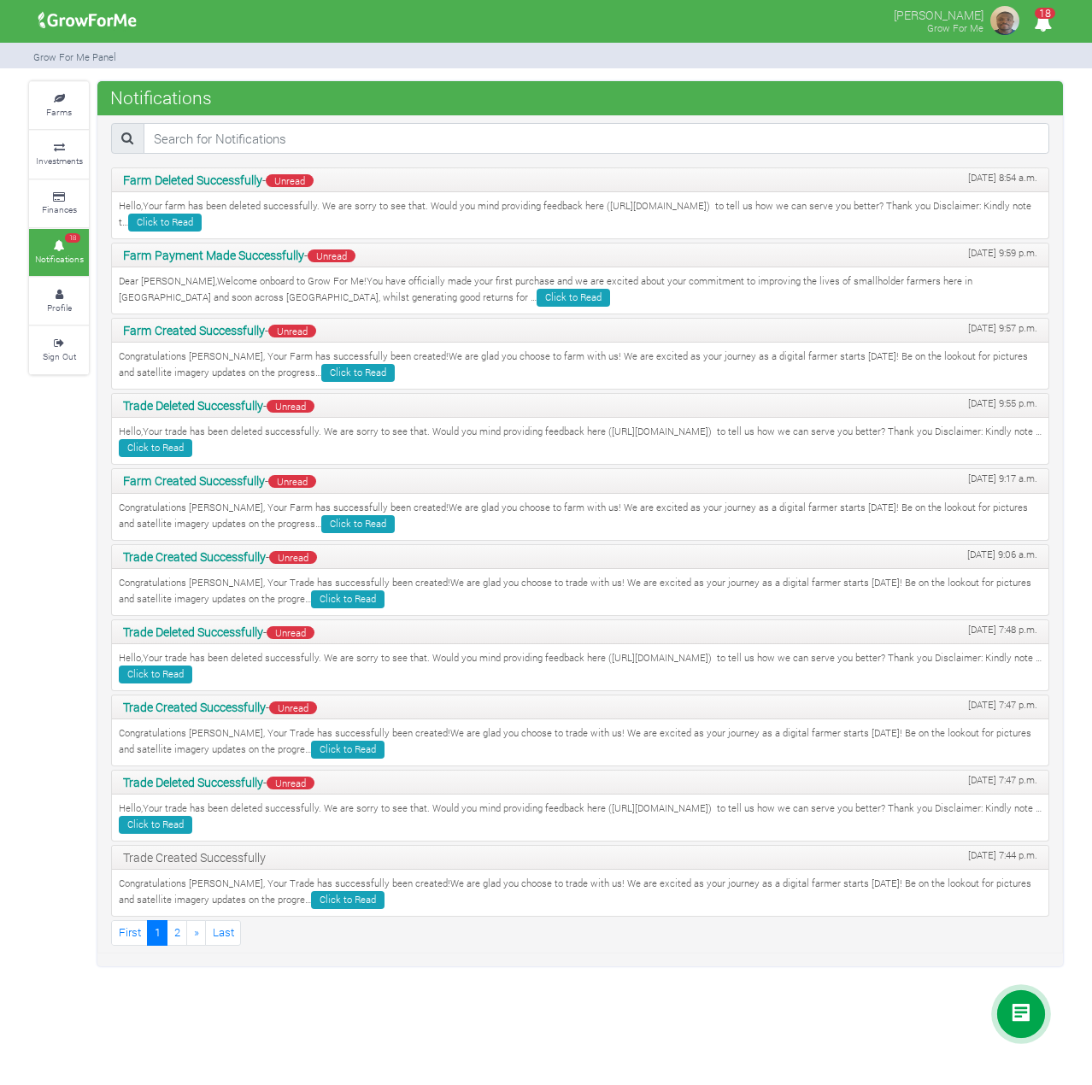
click at [1002, 23] on img at bounding box center [1004, 20] width 34 height 34
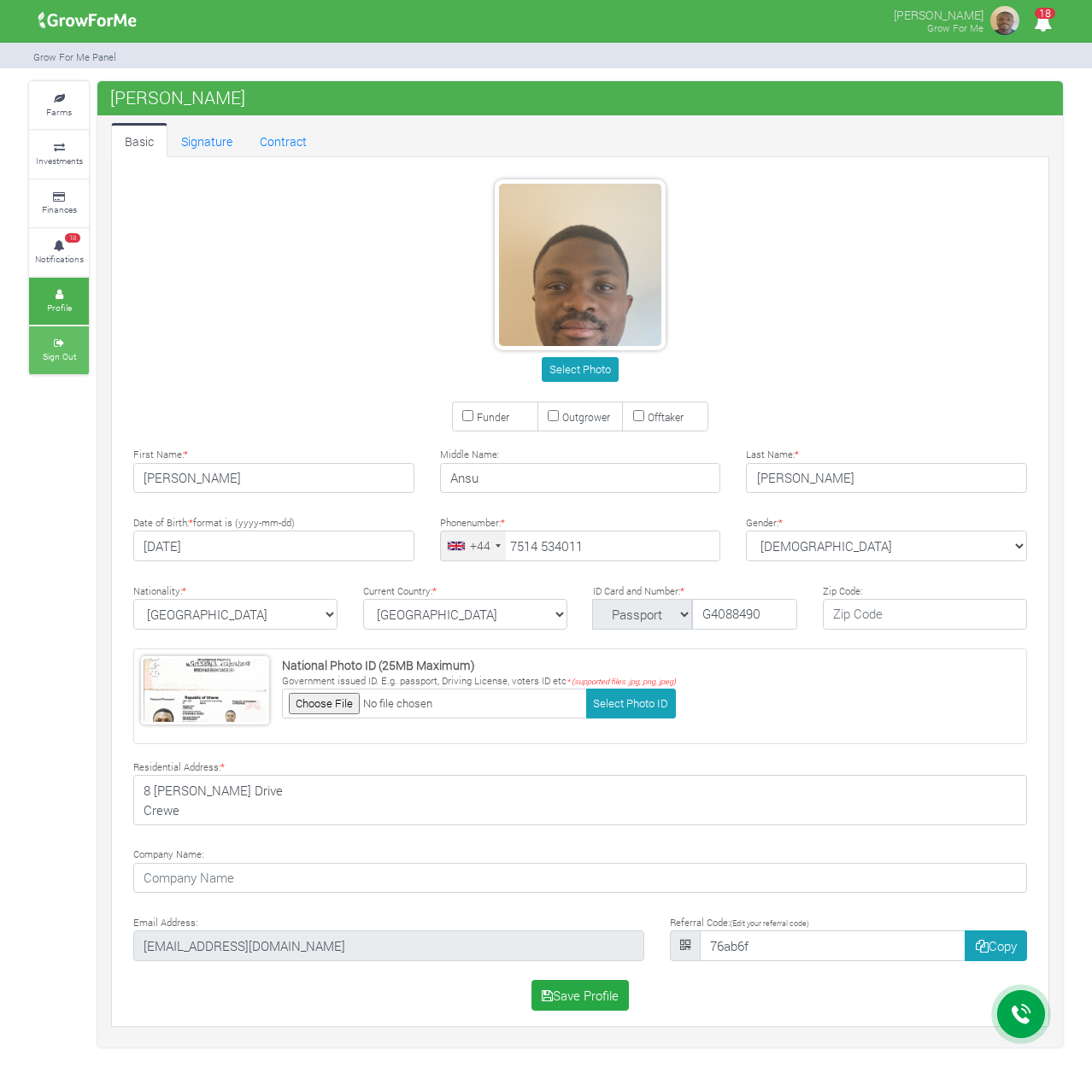
click at [63, 356] on small "Sign Out" at bounding box center [59, 356] width 33 height 12
